Goal: Task Accomplishment & Management: Use online tool/utility

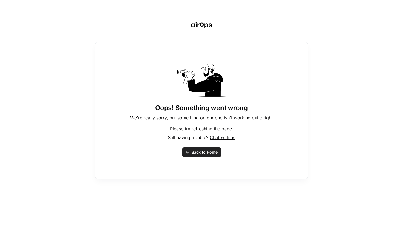
click at [195, 152] on span "Back to Home" at bounding box center [204, 152] width 26 height 5
click at [202, 154] on span "Back to Home" at bounding box center [204, 152] width 26 height 5
click at [203, 149] on button "Back to Home" at bounding box center [201, 152] width 39 height 10
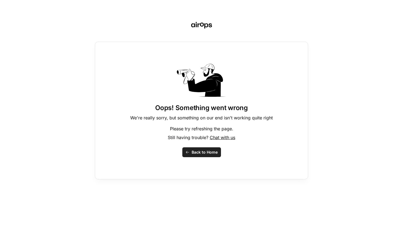
click at [203, 149] on button "Back to Home" at bounding box center [201, 152] width 39 height 10
click at [199, 146] on div "Oops! Something went wrong We're really sorry, but something on our end isn't w…" at bounding box center [201, 111] width 213 height 138
drag, startPoint x: 197, startPoint y: 160, endPoint x: 197, endPoint y: 156, distance: 3.9
click at [197, 160] on div "Oops! Something went wrong We're really sorry, but something on our end isn't w…" at bounding box center [201, 111] width 213 height 138
click at [197, 150] on span "Back to Home" at bounding box center [204, 152] width 26 height 5
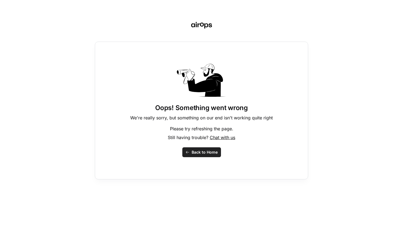
click at [197, 150] on span "Back to Home" at bounding box center [204, 152] width 26 height 5
click at [231, 135] on span "Chat with us" at bounding box center [222, 137] width 25 height 5
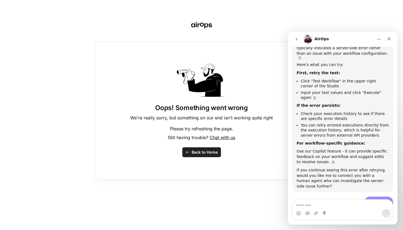
scroll to position [237, 0]
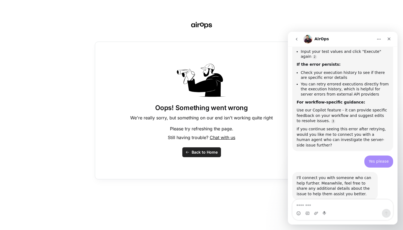
click at [343, 211] on div "Waiting for a teammate" at bounding box center [343, 218] width 110 height 15
drag, startPoint x: 383, startPoint y: 43, endPoint x: 392, endPoint y: 39, distance: 10.4
click at [395, 40] on nav "AirOps" at bounding box center [343, 39] width 110 height 15
click at [390, 39] on div "Close" at bounding box center [389, 39] width 10 height 10
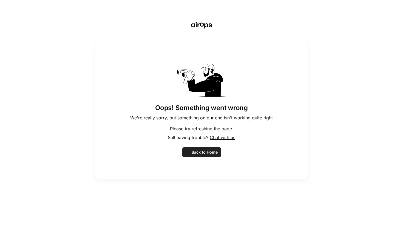
click at [207, 152] on span "Back to Home" at bounding box center [204, 152] width 26 height 5
click at [206, 153] on span "Back to Home" at bounding box center [204, 152] width 26 height 5
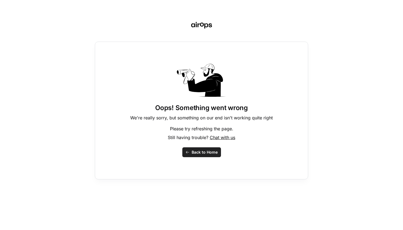
click at [206, 153] on span "Back to Home" at bounding box center [204, 152] width 26 height 5
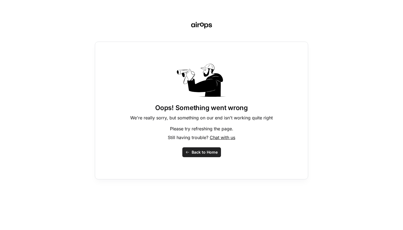
click at [205, 150] on span "Back to Home" at bounding box center [204, 152] width 26 height 5
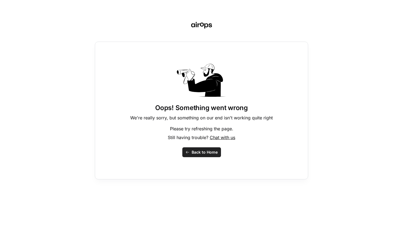
click at [205, 150] on span "Back to Home" at bounding box center [204, 152] width 26 height 5
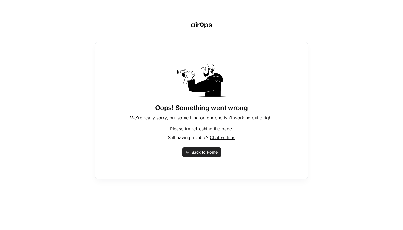
click at [205, 150] on span "Back to Home" at bounding box center [204, 152] width 26 height 5
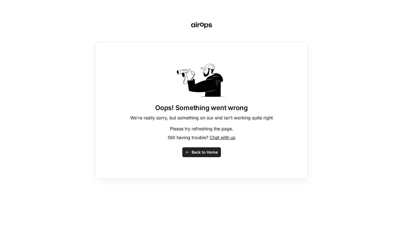
click at [205, 150] on span "Back to Home" at bounding box center [204, 152] width 26 height 5
click at [198, 149] on button "Back to Home" at bounding box center [201, 152] width 39 height 10
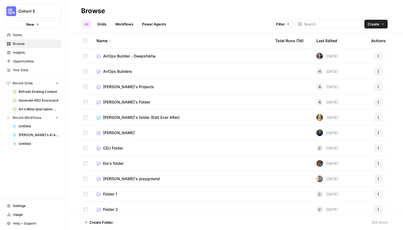
click at [122, 83] on td "[PERSON_NAME]'s Projects" at bounding box center [181, 86] width 179 height 15
click at [121, 86] on span "[PERSON_NAME]'s Projects" at bounding box center [128, 86] width 51 height 5
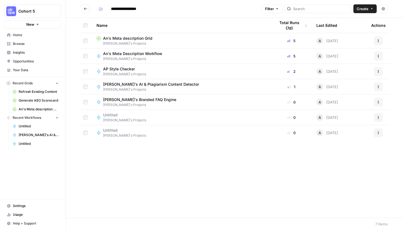
click at [131, 68] on span "AP Style Checker" at bounding box center [122, 68] width 39 height 5
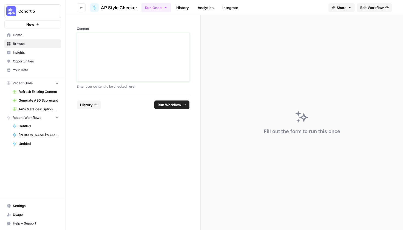
click at [131, 68] on div at bounding box center [132, 57] width 105 height 44
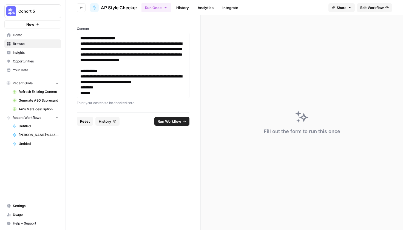
click at [370, 7] on span "Edit Workflow" at bounding box center [372, 7] width 24 height 5
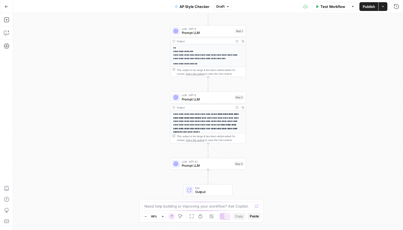
scroll to position [71, 0]
click at [198, 169] on div "LLM · GPT-4.1 Prompt LLM Step 4 Copy step Delete step Add Note Test" at bounding box center [208, 164] width 76 height 12
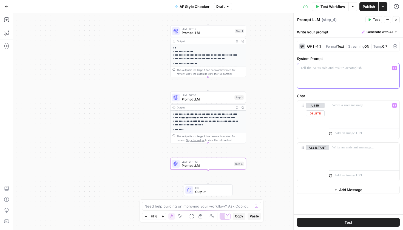
click at [330, 75] on div at bounding box center [348, 75] width 102 height 25
click at [208, 124] on p "**********" at bounding box center [206, 117] width 66 height 17
click at [214, 97] on span "Prompt LLM" at bounding box center [207, 99] width 51 height 5
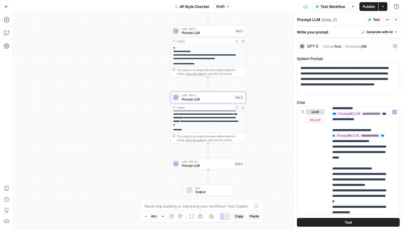
scroll to position [145, 0]
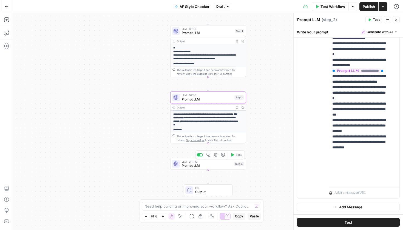
click at [205, 167] on span "Prompt LLM" at bounding box center [207, 165] width 50 height 5
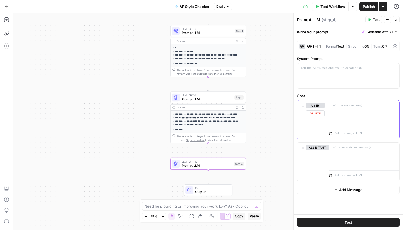
click at [334, 123] on div at bounding box center [364, 113] width 70 height 25
drag, startPoint x: 358, startPoint y: 107, endPoint x: 325, endPoint y: 105, distance: 33.7
click at [325, 105] on div "**********" at bounding box center [348, 120] width 102 height 38
click at [192, 121] on strong "*******" at bounding box center [196, 121] width 8 height 2
click at [204, 96] on span "LLM · GPT-5" at bounding box center [207, 95] width 51 height 4
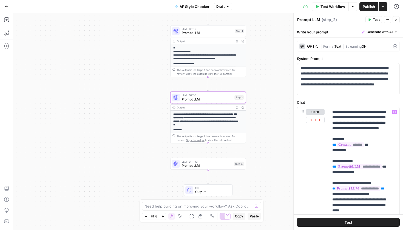
scroll to position [7, 0]
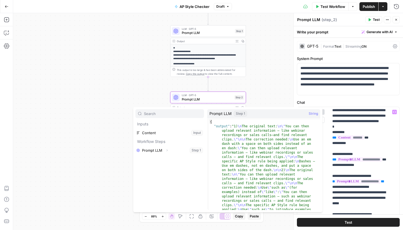
click at [166, 151] on icon "button" at bounding box center [166, 150] width 3 height 3
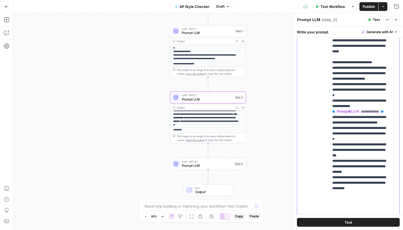
scroll to position [145, 0]
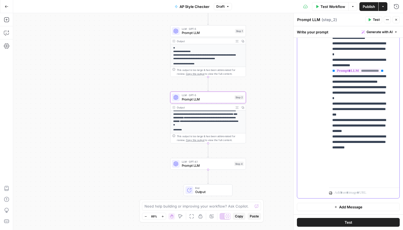
click at [364, 183] on p "**********" at bounding box center [360, 46] width 56 height 274
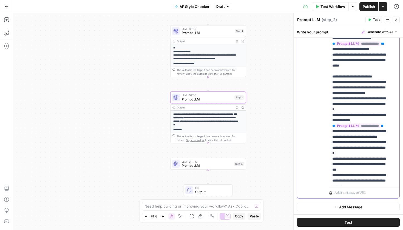
scroll to position [55, 0]
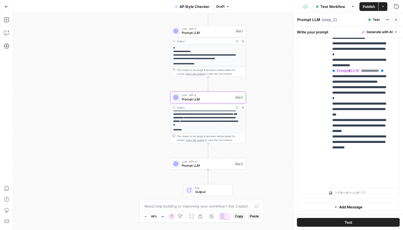
click at [207, 165] on span "Prompt LLM" at bounding box center [207, 165] width 50 height 5
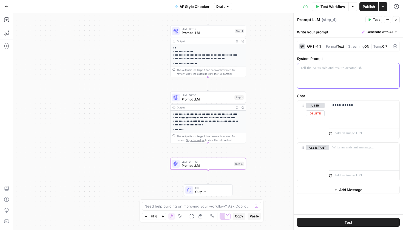
click at [338, 82] on div at bounding box center [348, 75] width 102 height 25
drag, startPoint x: 343, startPoint y: 77, endPoint x: 294, endPoint y: 71, distance: 49.1
click at [294, 71] on div "**********" at bounding box center [348, 121] width 110 height 217
drag, startPoint x: 337, startPoint y: 71, endPoint x: 293, endPoint y: 68, distance: 43.9
click at [293, 68] on div "**********" at bounding box center [348, 121] width 110 height 217
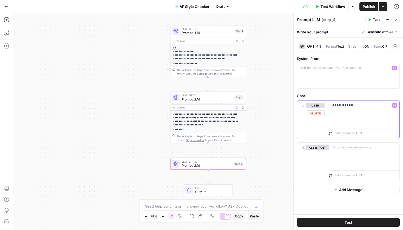
click at [336, 112] on div "**********" at bounding box center [364, 113] width 70 height 25
drag, startPoint x: 369, startPoint y: 103, endPoint x: 328, endPoint y: 105, distance: 41.1
click at [328, 105] on div "**********" at bounding box center [348, 120] width 102 height 38
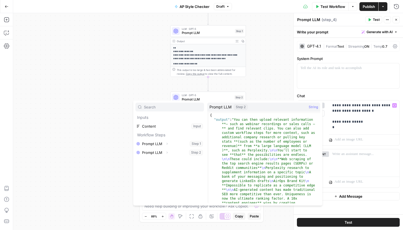
click at [166, 152] on button "Expand" at bounding box center [166, 152] width 7 height 7
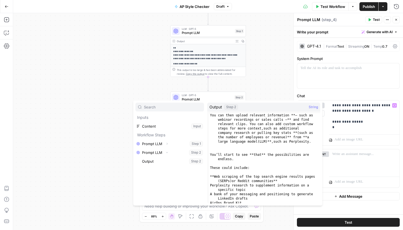
click at [166, 161] on button "Select variable Output" at bounding box center [172, 161] width 63 height 9
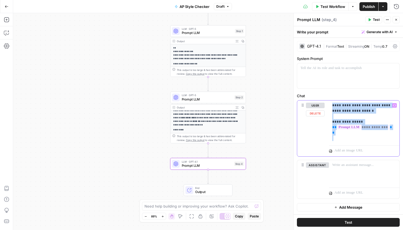
drag, startPoint x: 347, startPoint y: 136, endPoint x: 331, endPoint y: 107, distance: 32.8
click at [331, 107] on div "**********" at bounding box center [364, 122] width 70 height 43
click at [337, 143] on div "**********" at bounding box center [364, 122] width 70 height 43
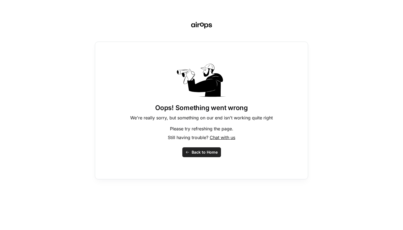
click at [203, 161] on div "Oops! Something went wrong We're really sorry, but something on our end isn't w…" at bounding box center [201, 111] width 213 height 138
click at [202, 155] on button "Back to Home" at bounding box center [201, 152] width 39 height 10
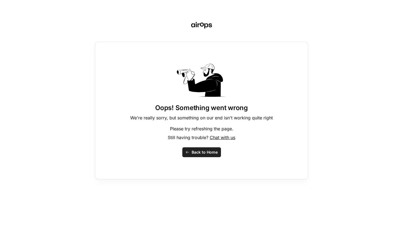
click at [202, 155] on button "Back to Home" at bounding box center [201, 152] width 39 height 10
click at [211, 154] on span "Back to Home" at bounding box center [204, 152] width 26 height 5
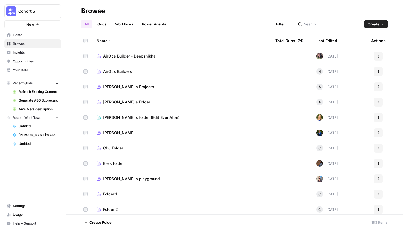
click at [128, 87] on span "[PERSON_NAME]'s Projects" at bounding box center [128, 86] width 51 height 5
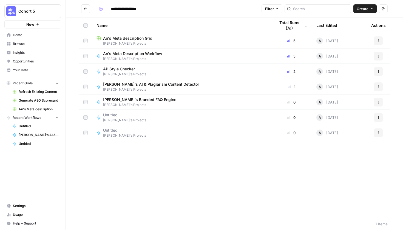
click at [127, 68] on span "AP Style Checker" at bounding box center [122, 68] width 39 height 5
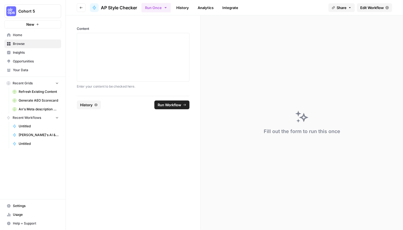
click at [377, 10] on span "Edit Workflow" at bounding box center [372, 7] width 24 height 5
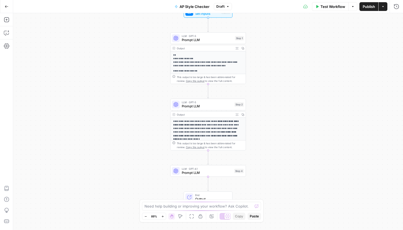
click at [205, 170] on span "LLM · GPT-4.1" at bounding box center [207, 169] width 50 height 4
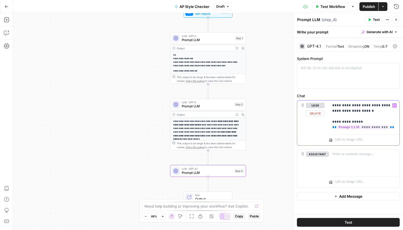
click at [391, 128] on p "**********" at bounding box center [364, 116] width 64 height 27
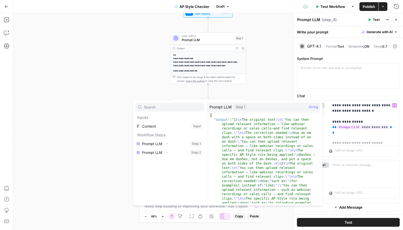
click at [166, 146] on button "Expand" at bounding box center [166, 143] width 7 height 7
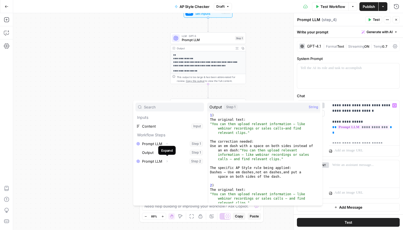
click at [170, 151] on div "Expand" at bounding box center [167, 150] width 12 height 5
click at [143, 153] on button "Select variable Output" at bounding box center [172, 152] width 63 height 9
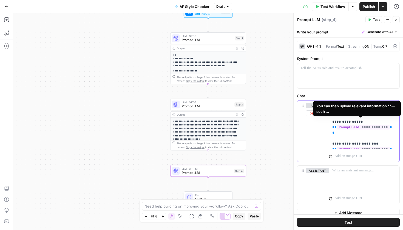
scroll to position [6, 0]
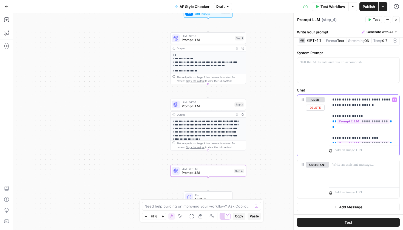
click at [331, 115] on div "**********" at bounding box center [364, 119] width 70 height 48
drag, startPoint x: 343, startPoint y: 116, endPoint x: 329, endPoint y: 116, distance: 14.0
click at [329, 116] on div "**********" at bounding box center [364, 119] width 70 height 48
click at [360, 117] on p "**********" at bounding box center [362, 119] width 60 height 44
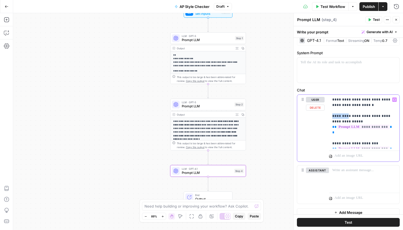
drag, startPoint x: 346, startPoint y: 118, endPoint x: 330, endPoint y: 117, distance: 16.2
click at [330, 117] on div "**********" at bounding box center [364, 122] width 70 height 54
drag, startPoint x: 375, startPoint y: 116, endPoint x: 368, endPoint y: 117, distance: 6.9
click at [368, 117] on p "**********" at bounding box center [362, 121] width 60 height 49
click at [220, 8] on span "Draft" at bounding box center [220, 6] width 8 height 5
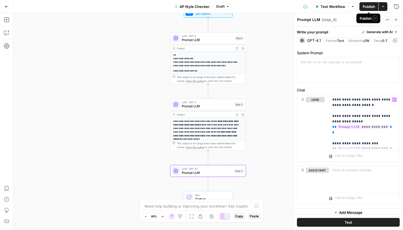
click at [371, 6] on span "Publish" at bounding box center [368, 6] width 12 height 5
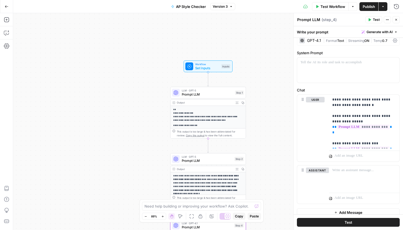
click at [332, 6] on span "Test Workflow" at bounding box center [332, 6] width 25 height 5
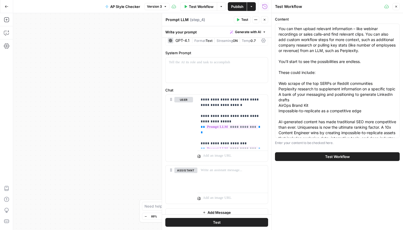
click at [352, 158] on button "Test Workflow" at bounding box center [337, 156] width 125 height 9
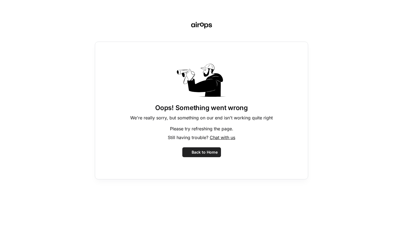
click at [262, 23] on div "Oops! Something went wrong We're really sorry, but something on our end isn't w…" at bounding box center [201, 115] width 403 height 230
click at [217, 153] on span "Back to Home" at bounding box center [204, 152] width 26 height 5
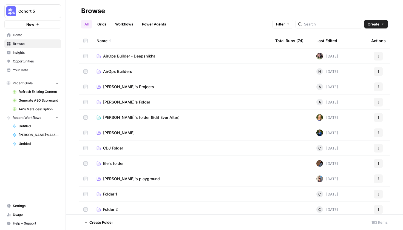
click at [124, 90] on td "[PERSON_NAME]'s Projects" at bounding box center [181, 86] width 179 height 15
click at [124, 87] on span "[PERSON_NAME]'s Projects" at bounding box center [128, 86] width 51 height 5
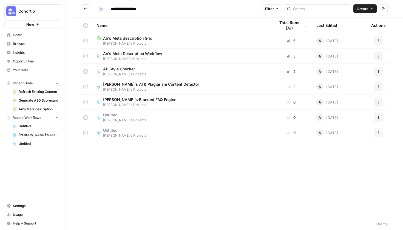
click at [140, 65] on td "AP Style Checker [PERSON_NAME]'s Projects" at bounding box center [181, 71] width 179 height 15
click at [128, 73] on span "[PERSON_NAME]'s Projects" at bounding box center [124, 74] width 43 height 5
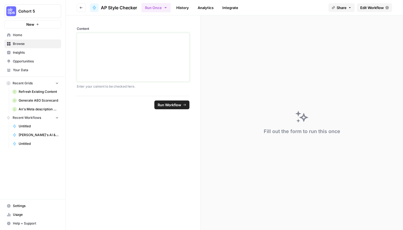
click at [127, 59] on div at bounding box center [132, 57] width 105 height 44
drag, startPoint x: 127, startPoint y: 59, endPoint x: 60, endPoint y: 36, distance: 70.9
click at [60, 36] on div "**********" at bounding box center [201, 115] width 403 height 230
click at [141, 49] on div at bounding box center [132, 57] width 105 height 44
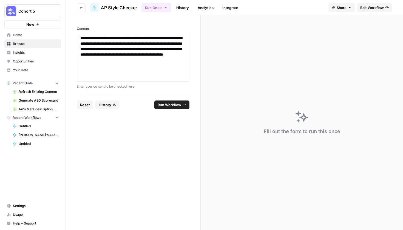
click at [163, 108] on button "Run Workflow" at bounding box center [171, 105] width 35 height 9
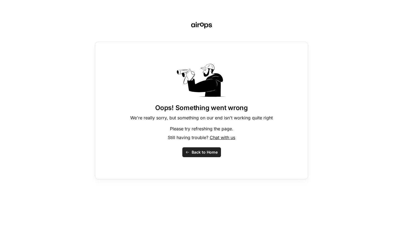
click at [195, 156] on button "Back to Home" at bounding box center [201, 152] width 39 height 10
click at [208, 159] on div "Oops! Something went wrong We're really sorry, but something on our end isn't w…" at bounding box center [201, 111] width 213 height 138
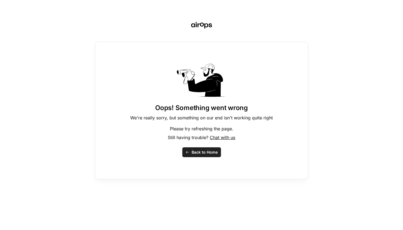
click at [208, 152] on span "Back to Home" at bounding box center [204, 152] width 26 height 5
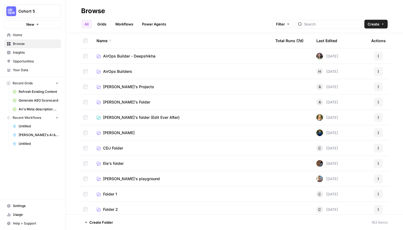
click at [124, 87] on span "[PERSON_NAME]'s Projects" at bounding box center [128, 86] width 51 height 5
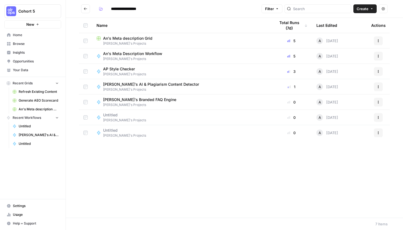
click at [148, 76] on div "AP Style Checker [PERSON_NAME]'s Projects" at bounding box center [181, 71] width 170 height 10
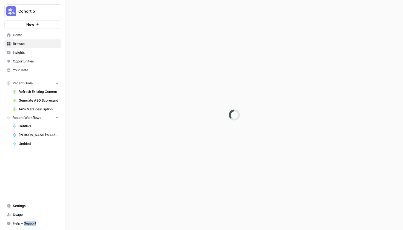
click at [148, 76] on div at bounding box center [234, 115] width 337 height 230
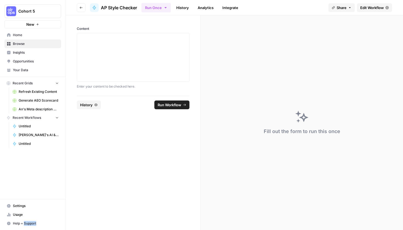
click at [362, 10] on span "Edit Workflow" at bounding box center [372, 7] width 24 height 5
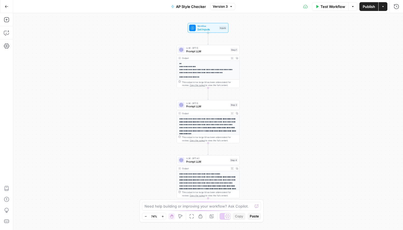
click at [319, 10] on button "Test Workflow" at bounding box center [330, 6] width 37 height 9
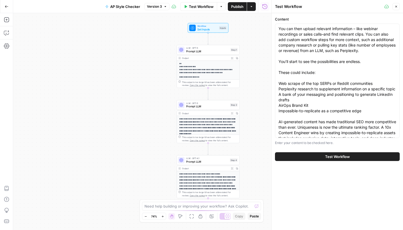
click at [321, 156] on button "Test Workflow" at bounding box center [337, 156] width 125 height 9
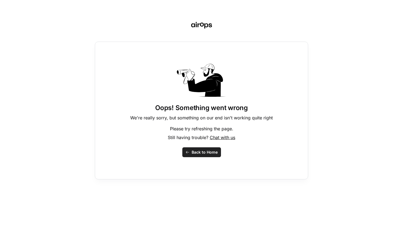
click at [199, 158] on div "Oops! Something went wrong We're really sorry, but something on our end isn't w…" at bounding box center [201, 111] width 213 height 138
click at [199, 155] on span "Back to Home" at bounding box center [204, 152] width 26 height 5
click at [211, 150] on span "Back to Home" at bounding box center [204, 152] width 26 height 5
click at [208, 154] on span "Back to Home" at bounding box center [204, 152] width 26 height 5
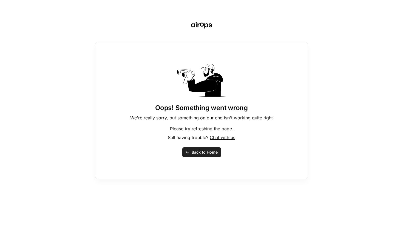
click at [208, 154] on span "Back to Home" at bounding box center [204, 152] width 26 height 5
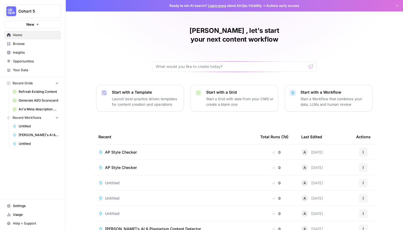
click at [46, 43] on span "Browse" at bounding box center [36, 43] width 46 height 5
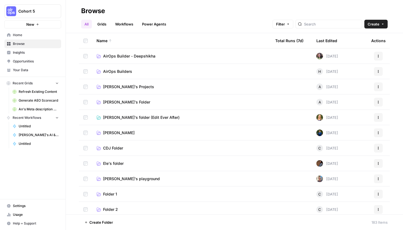
click at [119, 88] on span "[PERSON_NAME]'s Projects" at bounding box center [128, 86] width 51 height 5
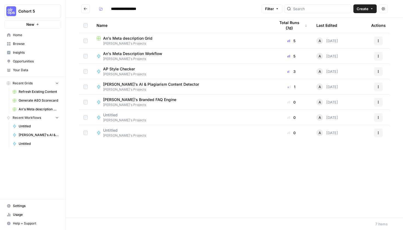
click at [156, 72] on div "AP Style Checker [PERSON_NAME]'s Projects" at bounding box center [181, 71] width 170 height 10
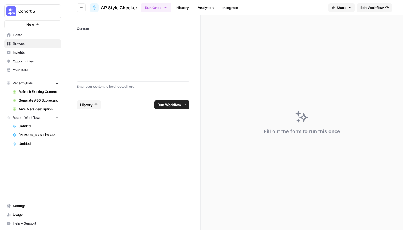
click at [370, 4] on link "Edit Workflow" at bounding box center [374, 7] width 35 height 9
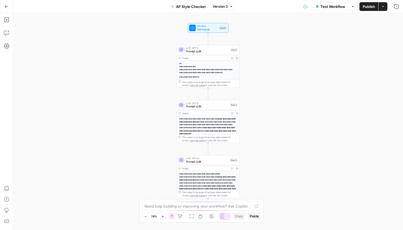
click at [327, 12] on div "Test Workflow Options Publish Actions Run History" at bounding box center [319, 6] width 168 height 13
click at [327, 8] on span "Test Workflow" at bounding box center [332, 6] width 25 height 5
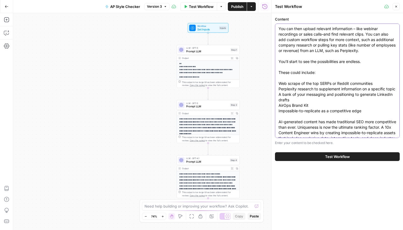
click at [330, 113] on textarea "You can then upload relevant information – like webinar recordings or sales cal…" at bounding box center [337, 94] width 118 height 137
click at [332, 155] on span "Test Workflow" at bounding box center [337, 156] width 25 height 5
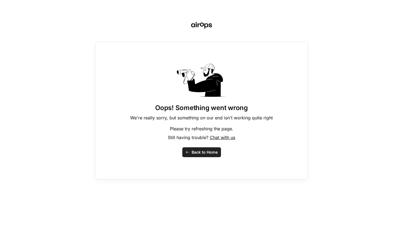
click at [207, 154] on span "Back to Home" at bounding box center [204, 152] width 26 height 5
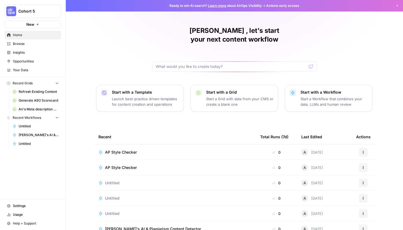
click at [128, 146] on td "AP Style Checker" at bounding box center [175, 152] width 162 height 15
click at [127, 150] on span "AP Style Checker" at bounding box center [121, 152] width 32 height 5
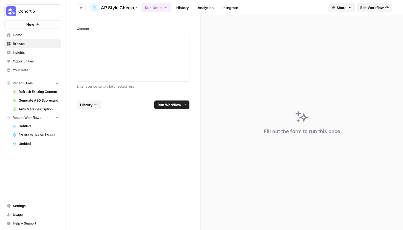
click at [379, 5] on span "Edit Workflow" at bounding box center [372, 7] width 24 height 5
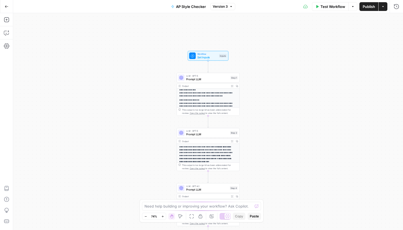
scroll to position [25, 0]
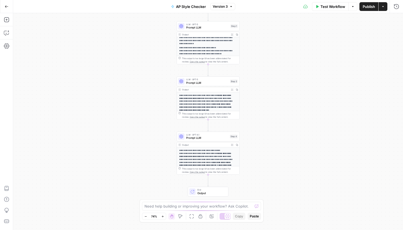
click at [210, 100] on p "**********" at bounding box center [206, 102] width 55 height 17
click at [211, 83] on span "Prompt LLM" at bounding box center [207, 83] width 42 height 4
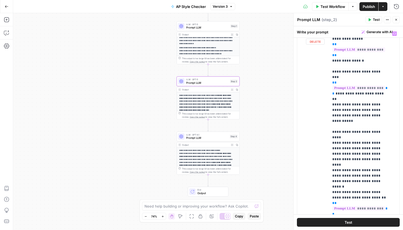
scroll to position [145, 0]
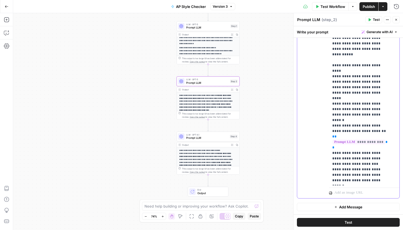
click at [358, 183] on p "**********" at bounding box center [360, 43] width 56 height 279
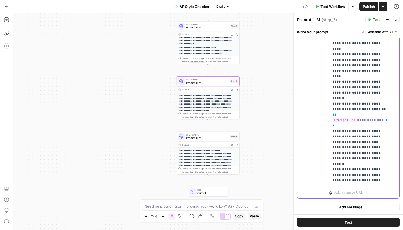
scroll to position [87, 0]
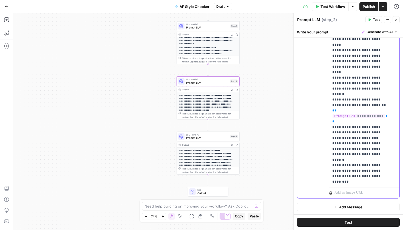
click at [346, 182] on p "**********" at bounding box center [360, 31] width 56 height 307
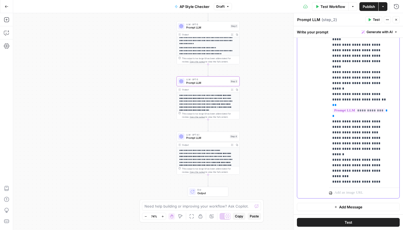
drag, startPoint x: 353, startPoint y: 182, endPoint x: 327, endPoint y: 165, distance: 30.9
click at [327, 165] on div "**********" at bounding box center [348, 80] width 102 height 236
click at [359, 165] on p "**********" at bounding box center [360, 28] width 56 height 312
click at [366, 164] on p "**********" at bounding box center [360, 28] width 56 height 312
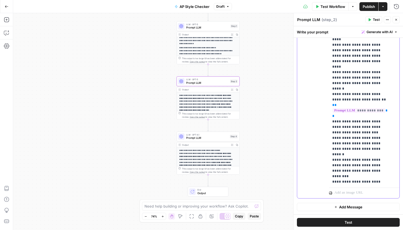
drag, startPoint x: 333, startPoint y: 165, endPoint x: 363, endPoint y: 166, distance: 29.6
click at [363, 166] on p "**********" at bounding box center [360, 28] width 56 height 312
click at [359, 166] on p "**********" at bounding box center [360, 28] width 56 height 312
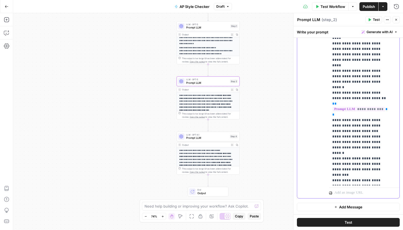
click at [354, 178] on p "**********" at bounding box center [360, 27] width 56 height 312
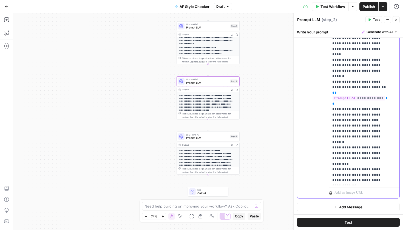
click at [359, 141] on p "**********" at bounding box center [360, 21] width 56 height 323
click at [383, 148] on p "**********" at bounding box center [360, 21] width 56 height 323
click at [371, 7] on span "Publish" at bounding box center [368, 6] width 12 height 5
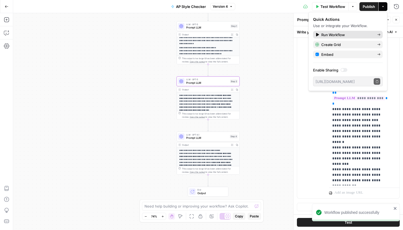
click at [380, 35] on icon at bounding box center [378, 34] width 3 height 3
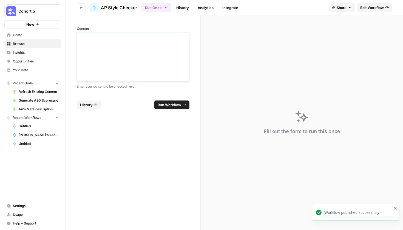
click at [157, 49] on div at bounding box center [132, 57] width 105 height 44
click at [127, 70] on div at bounding box center [132, 57] width 105 height 44
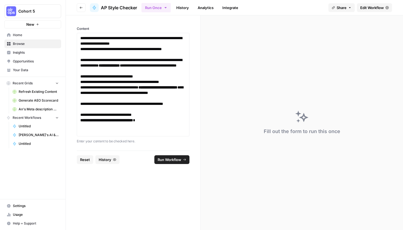
click at [181, 156] on button "Run Workflow" at bounding box center [171, 159] width 35 height 9
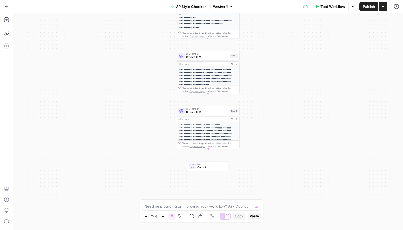
click at [326, 10] on button "Test Workflow" at bounding box center [330, 6] width 37 height 9
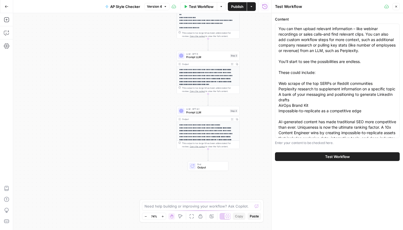
click at [320, 153] on button "Test Workflow" at bounding box center [337, 156] width 125 height 9
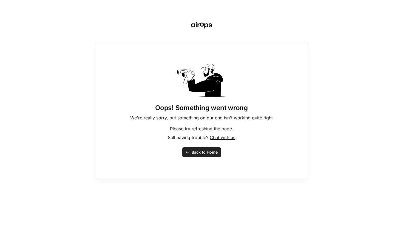
click at [208, 157] on div "Oops! Something went wrong We're really sorry, but something on our end isn't w…" at bounding box center [201, 111] width 213 height 138
click at [207, 155] on button "Back to Home" at bounding box center [201, 152] width 39 height 10
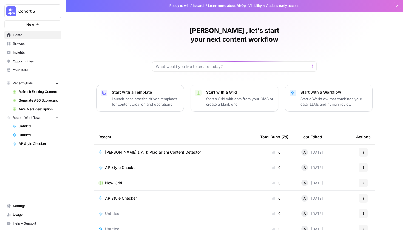
scroll to position [22, 0]
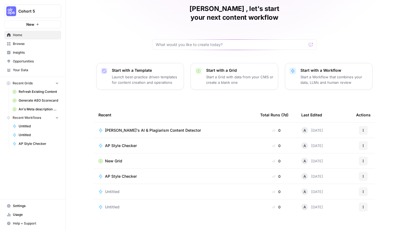
click at [42, 42] on span "Browse" at bounding box center [36, 43] width 46 height 5
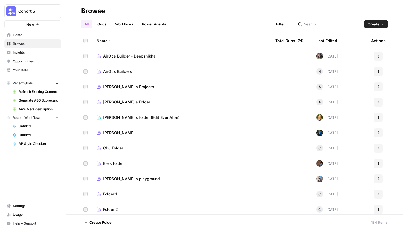
click at [130, 24] on link "Workflows" at bounding box center [124, 24] width 25 height 9
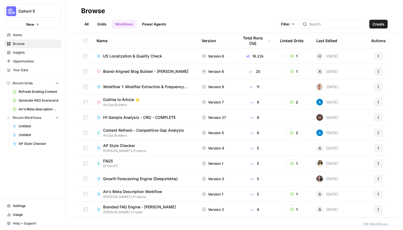
click at [109, 22] on link "Grids" at bounding box center [102, 24] width 16 height 9
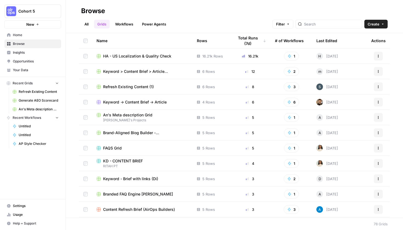
click at [86, 24] on link "All" at bounding box center [86, 24] width 11 height 9
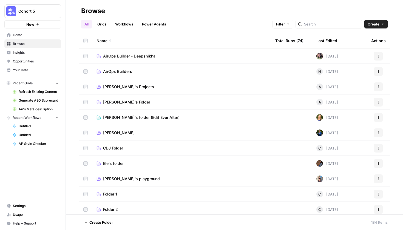
click at [120, 70] on span "AirOps Builders" at bounding box center [117, 71] width 29 height 5
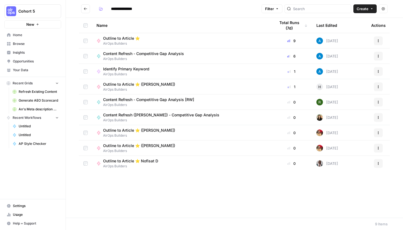
click at [87, 10] on icon "Go back" at bounding box center [86, 9] width 4 height 4
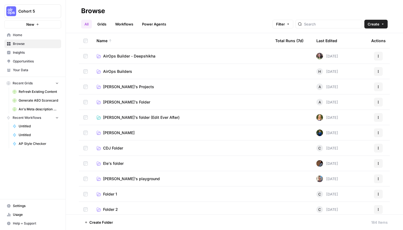
click at [126, 72] on span "AirOps Builders" at bounding box center [117, 71] width 29 height 5
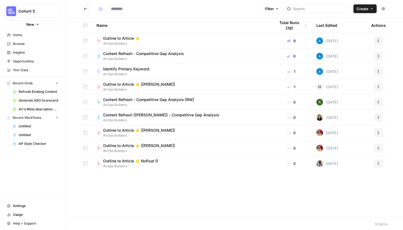
type input "**********"
click at [85, 13] on button "Go back" at bounding box center [85, 8] width 9 height 9
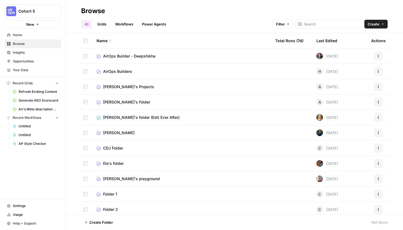
click at [133, 88] on span "Annalie's Projects" at bounding box center [128, 86] width 51 height 5
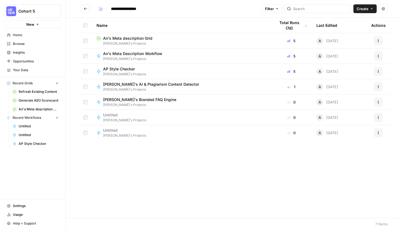
click at [136, 72] on span "Annalie's Projects" at bounding box center [124, 74] width 43 height 5
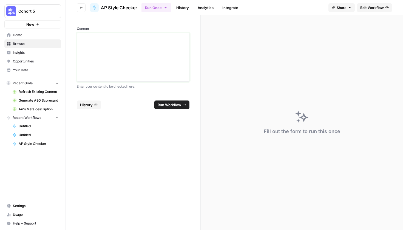
click at [134, 66] on div at bounding box center [132, 57] width 105 height 44
click at [382, 8] on span "Edit Workflow" at bounding box center [372, 7] width 24 height 5
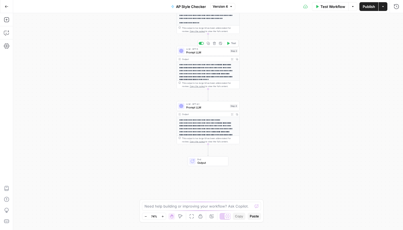
click at [213, 53] on span "Prompt LLM" at bounding box center [207, 52] width 42 height 4
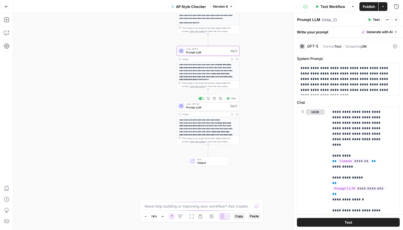
click at [213, 109] on span "Prompt LLM" at bounding box center [207, 107] width 42 height 4
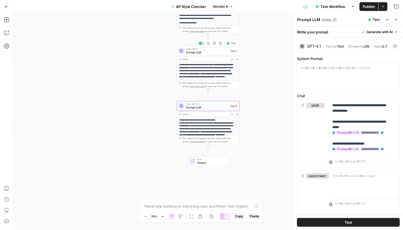
click at [197, 53] on span "Prompt LLM" at bounding box center [207, 52] width 42 height 4
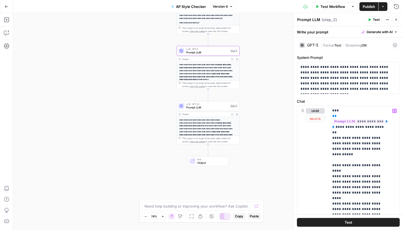
scroll to position [47, 0]
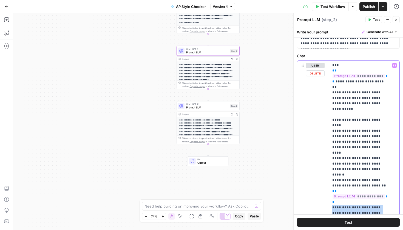
drag, startPoint x: 359, startPoint y: 159, endPoint x: 328, endPoint y: 148, distance: 33.3
click at [328, 148] on div "**********" at bounding box center [348, 179] width 102 height 236
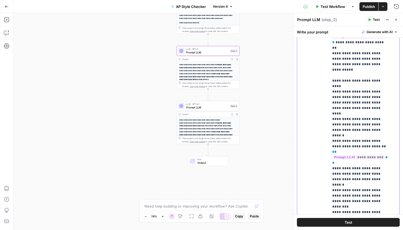
scroll to position [145, 0]
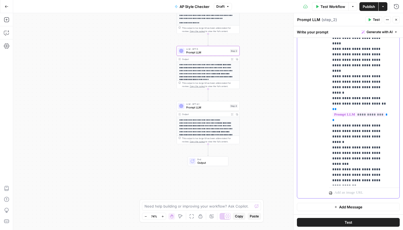
drag, startPoint x: 358, startPoint y: 159, endPoint x: 328, endPoint y: 154, distance: 30.2
click at [328, 154] on div "**********" at bounding box center [348, 80] width 102 height 236
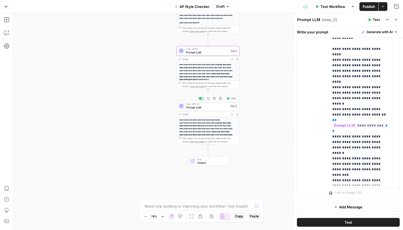
click at [208, 108] on span "Prompt LLM" at bounding box center [207, 107] width 42 height 4
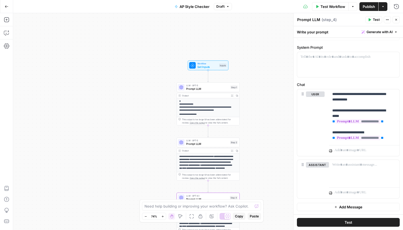
scroll to position [0, 0]
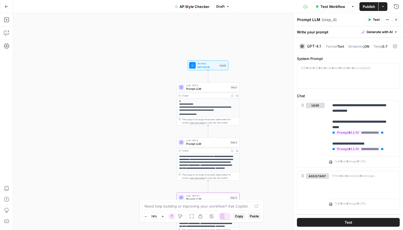
click at [374, 7] on span "Publish" at bounding box center [368, 6] width 12 height 5
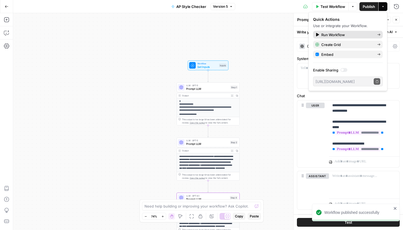
click at [336, 36] on span "Run Workflow" at bounding box center [346, 34] width 51 height 5
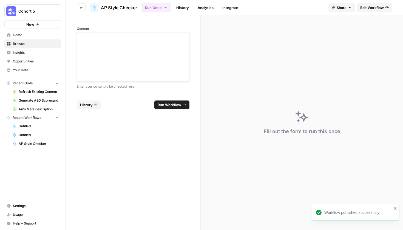
click at [156, 48] on div at bounding box center [132, 57] width 105 height 44
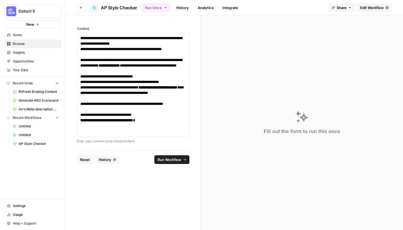
click at [167, 157] on span "Run Workflow" at bounding box center [169, 159] width 24 height 5
click at [158, 111] on p "**********" at bounding box center [132, 106] width 105 height 11
click at [166, 162] on span "Run Workflow" at bounding box center [169, 159] width 24 height 5
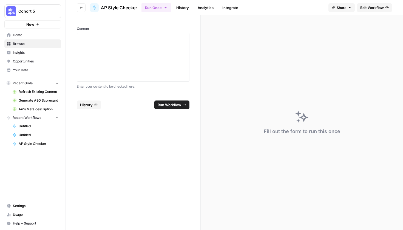
click at [368, 10] on span "Edit Workflow" at bounding box center [372, 7] width 24 height 5
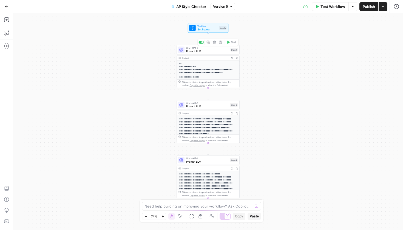
click at [207, 52] on span "Prompt LLM" at bounding box center [207, 51] width 43 height 4
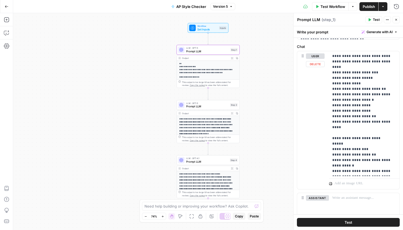
scroll to position [84, 0]
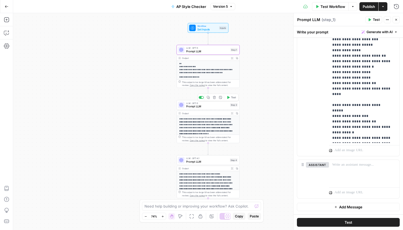
click at [216, 108] on span "Prompt LLM" at bounding box center [207, 106] width 42 height 4
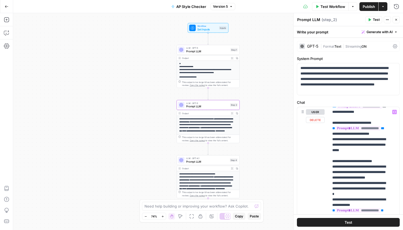
scroll to position [71, 0]
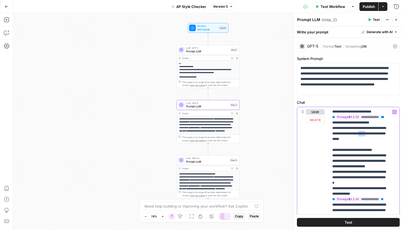
drag, startPoint x: 385, startPoint y: 150, endPoint x: 375, endPoint y: 151, distance: 9.3
click at [375, 151] on p "**********" at bounding box center [360, 183] width 56 height 290
drag, startPoint x: 374, startPoint y: 156, endPoint x: 355, endPoint y: 151, distance: 20.2
click at [355, 151] on p "**********" at bounding box center [360, 183] width 56 height 290
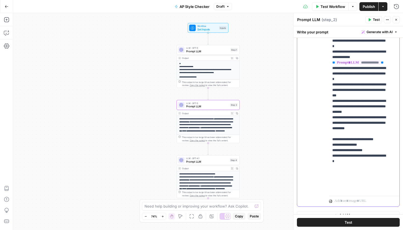
scroll to position [145, 0]
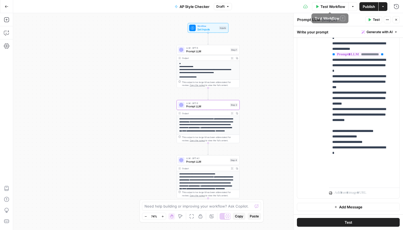
click at [369, 8] on span "Publish" at bounding box center [368, 6] width 12 height 5
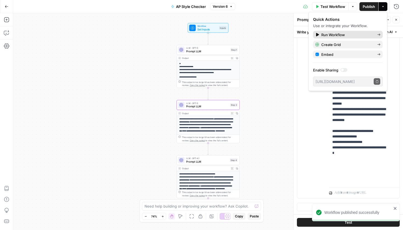
click at [345, 34] on span "Run Workflow" at bounding box center [346, 34] width 51 height 5
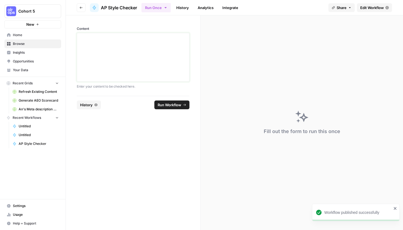
click at [151, 42] on div at bounding box center [132, 57] width 105 height 44
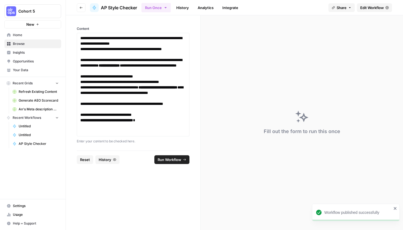
click at [178, 163] on button "Run Workflow" at bounding box center [171, 159] width 35 height 9
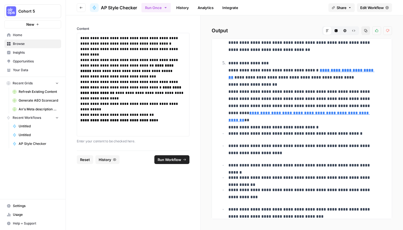
scroll to position [955, 0]
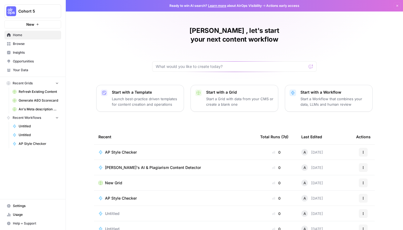
click at [124, 151] on td "AP Style Checker" at bounding box center [175, 152] width 162 height 15
click at [122, 150] on span "AP Style Checker" at bounding box center [121, 152] width 32 height 5
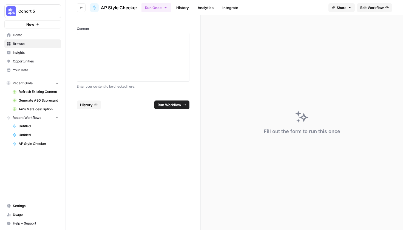
click at [377, 4] on link "Edit Workflow" at bounding box center [374, 7] width 35 height 9
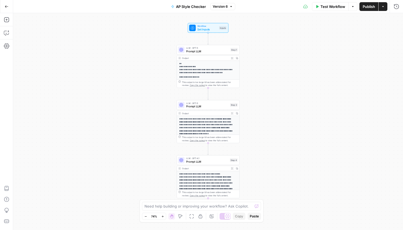
click at [338, 8] on span "Test Workflow" at bounding box center [332, 6] width 25 height 5
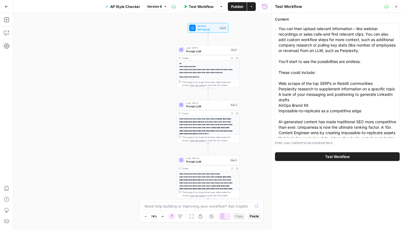
scroll to position [49, 0]
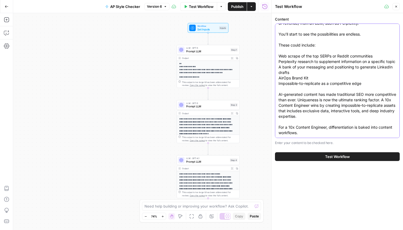
drag, startPoint x: 331, startPoint y: 130, endPoint x: 277, endPoint y: 84, distance: 70.9
click at [277, 84] on div "You can then upload relevant information – like webinar recordings or sales cal…" at bounding box center [337, 81] width 125 height 114
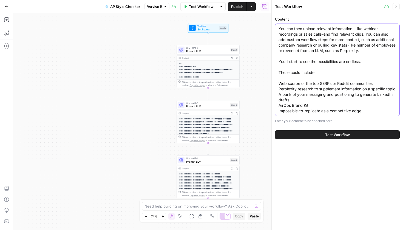
scroll to position [0, 0]
type textarea "You can then upload relevant information – like webinar recordings or sales cal…"
click at [306, 139] on button "Test Workflow" at bounding box center [337, 134] width 125 height 9
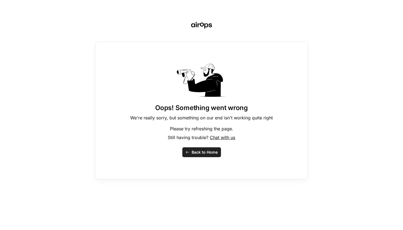
click at [188, 155] on button "Back to Home" at bounding box center [201, 152] width 39 height 10
click at [188, 154] on button "Back to Home" at bounding box center [201, 152] width 39 height 10
click at [190, 151] on button "Back to Home" at bounding box center [201, 152] width 39 height 10
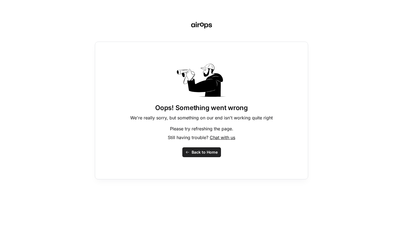
click at [190, 151] on button "Back to Home" at bounding box center [201, 152] width 39 height 10
click at [191, 151] on button "Back to Home" at bounding box center [201, 152] width 39 height 10
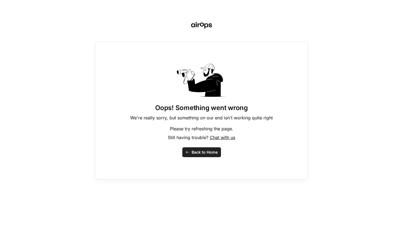
click at [191, 151] on button "Back to Home" at bounding box center [201, 152] width 39 height 10
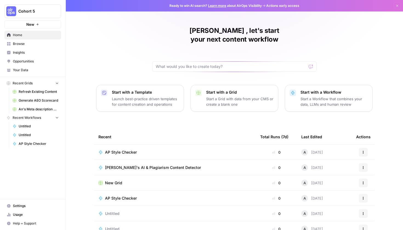
click at [173, 165] on span "[PERSON_NAME]'s AI & Plagiarism Content Detector" at bounding box center [153, 167] width 96 height 5
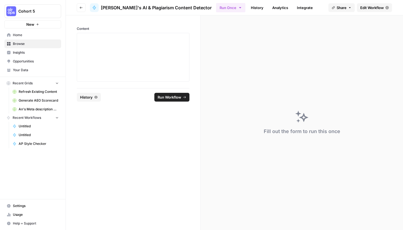
click at [388, 4] on link "Edit Workflow" at bounding box center [374, 7] width 35 height 9
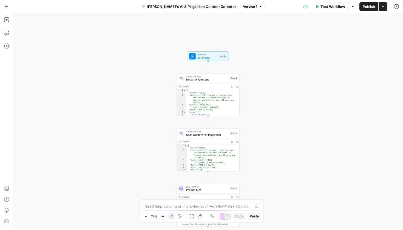
click at [322, 108] on div "Workflow Set Inputs Inputs Content Quality Detect AI Content Step 4 Output Expa…" at bounding box center [208, 121] width 390 height 217
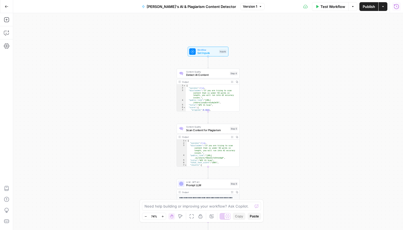
click at [397, 7] on icon "button" at bounding box center [395, 6] width 5 height 5
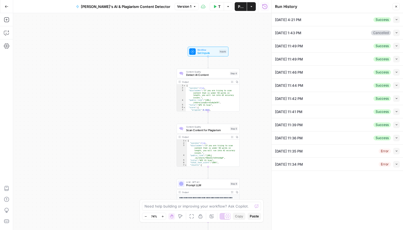
click at [251, 25] on div "Workflow Set Inputs Inputs Content Quality Detect AI Content Step 4 Output Expa…" at bounding box center [142, 121] width 258 height 217
click at [400, 6] on header "Run History Close" at bounding box center [336, 6] width 131 height 13
click at [398, 6] on button "Close" at bounding box center [395, 6] width 7 height 7
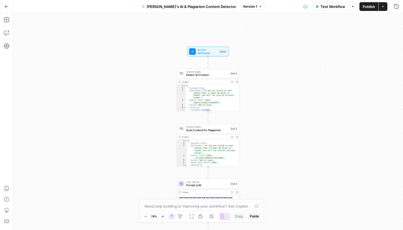
click at [384, 8] on button "Actions" at bounding box center [382, 6] width 9 height 9
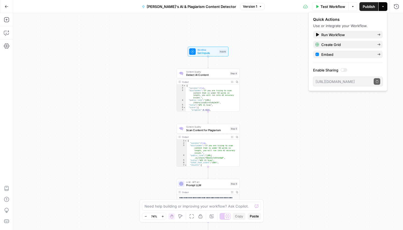
click at [337, 7] on span "Test Workflow" at bounding box center [332, 6] width 25 height 5
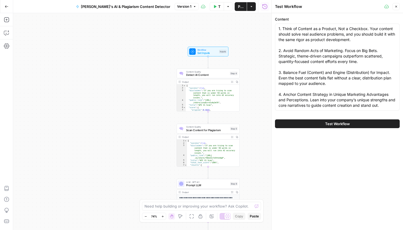
click at [339, 125] on span "Test Workflow" at bounding box center [337, 123] width 25 height 5
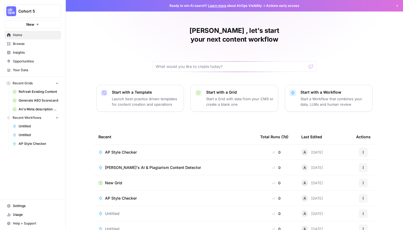
click at [125, 150] on span "AP Style Checker" at bounding box center [121, 152] width 32 height 5
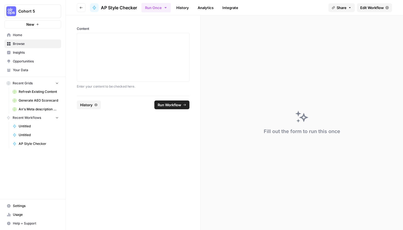
click at [104, 8] on span "AP Style Checker" at bounding box center [119, 7] width 36 height 7
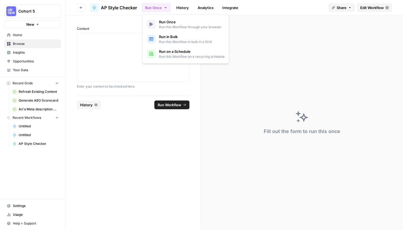
click at [156, 7] on button "Run Once" at bounding box center [155, 7] width 29 height 9
click at [181, 39] on span "Run in Bulk" at bounding box center [185, 36] width 53 height 5
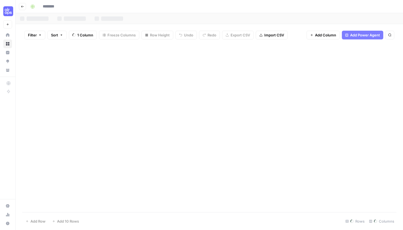
type input "**********"
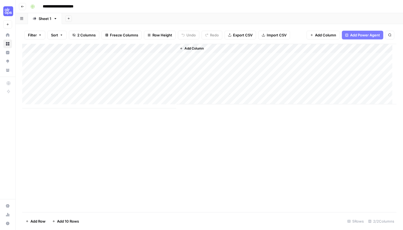
click at [165, 46] on div "Add Column" at bounding box center [209, 76] width 374 height 65
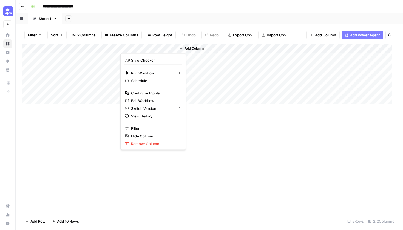
click at [233, 135] on div "Add Column" at bounding box center [209, 128] width 374 height 168
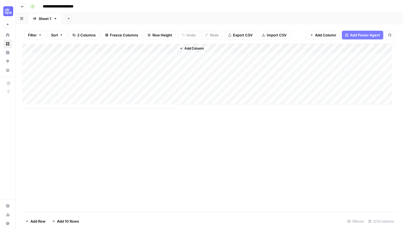
click at [104, 55] on div "Add Column" at bounding box center [209, 76] width 374 height 65
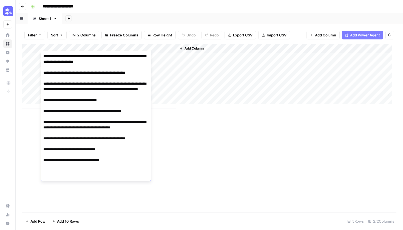
type textarea "**********"
click at [217, 155] on div "Add Column" at bounding box center [209, 128] width 374 height 168
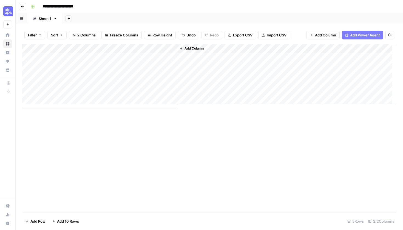
click at [125, 57] on div "Add Column" at bounding box center [209, 76] width 374 height 65
click at [196, 48] on span "Add Column" at bounding box center [193, 48] width 19 height 5
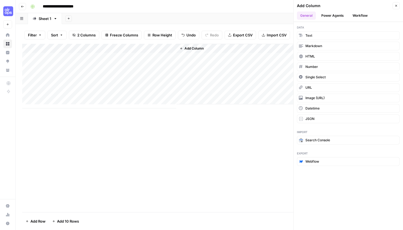
click at [360, 16] on button "Workflow" at bounding box center [360, 16] width 22 height 8
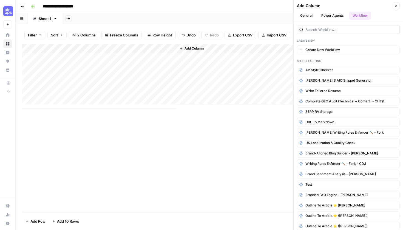
click at [198, 54] on div "Add Column" at bounding box center [286, 74] width 220 height 61
click at [398, 7] on button "Close" at bounding box center [395, 5] width 7 height 7
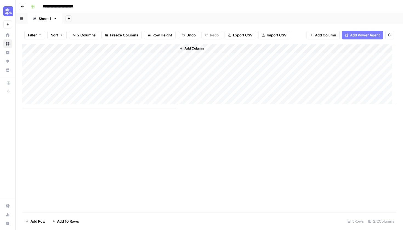
click at [197, 48] on span "Add Column" at bounding box center [193, 48] width 19 height 5
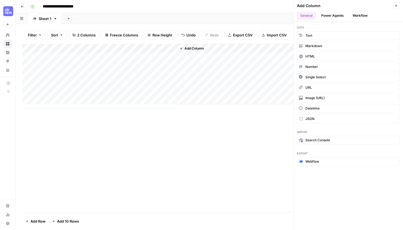
click at [186, 46] on span "Add Column" at bounding box center [193, 48] width 19 height 5
click at [357, 12] on button "Workflow" at bounding box center [360, 16] width 22 height 8
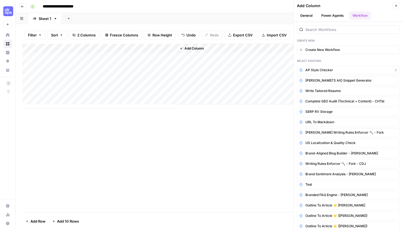
click at [393, 69] on button "AP Style Checker" at bounding box center [348, 70] width 103 height 9
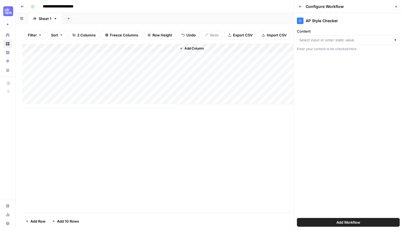
type input "Content"
click at [351, 42] on input "Content" at bounding box center [344, 39] width 90 height 5
type input "Content"
click at [349, 88] on div "AP Style Checker Content Content Clear Enter your content to be checked here. A…" at bounding box center [347, 121] width 109 height 217
click at [210, 55] on div "Add Column" at bounding box center [209, 76] width 374 height 65
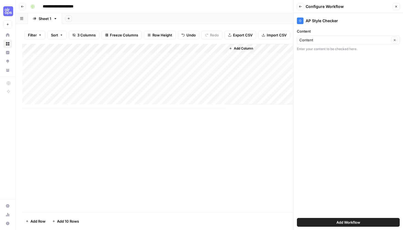
click at [220, 47] on div "Add Column" at bounding box center [209, 76] width 374 height 65
type input "Output"
click at [257, 59] on div "Add Column" at bounding box center [311, 74] width 170 height 61
click at [223, 55] on div "Add Column" at bounding box center [209, 76] width 374 height 65
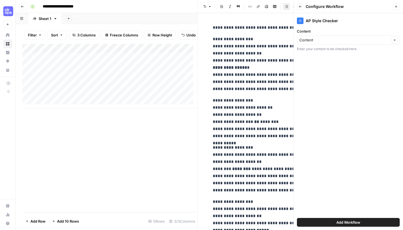
click at [255, 69] on p "**********" at bounding box center [306, 64] width 186 height 57
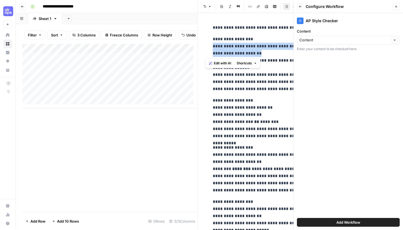
drag, startPoint x: 270, startPoint y: 52, endPoint x: 195, endPoint y: 45, distance: 74.8
click at [197, 45] on div "**********" at bounding box center [299, 115] width 205 height 230
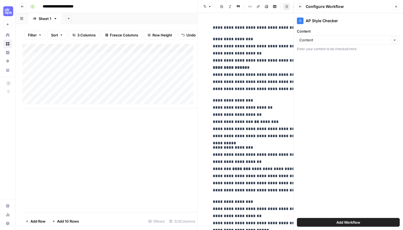
click at [232, 84] on p "**********" at bounding box center [306, 64] width 186 height 57
click at [399, 4] on button "Close" at bounding box center [395, 6] width 7 height 7
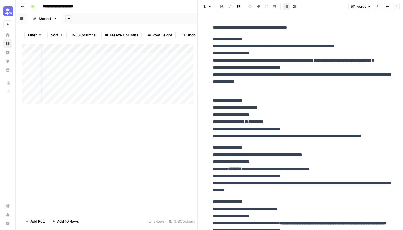
scroll to position [0, 63]
click at [169, 50] on button "Add Column" at bounding box center [182, 48] width 28 height 7
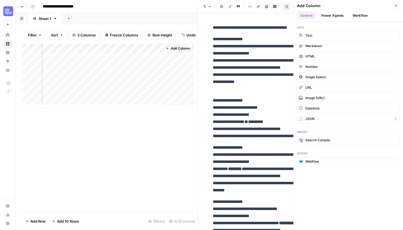
click at [322, 121] on button "JSON" at bounding box center [348, 118] width 103 height 9
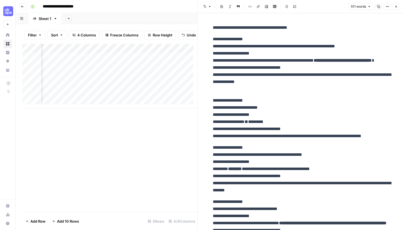
scroll to position [0, 142]
click at [112, 58] on div "Add Column" at bounding box center [109, 76] width 175 height 65
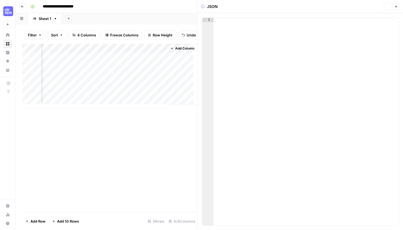
click at [113, 59] on div at bounding box center [123, 59] width 80 height 10
click at [112, 59] on div at bounding box center [123, 59] width 80 height 10
click at [148, 59] on div at bounding box center [123, 59] width 80 height 10
click at [140, 51] on div "Add Column" at bounding box center [109, 76] width 175 height 65
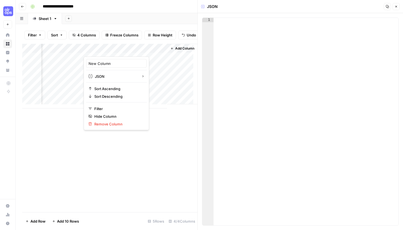
click at [159, 49] on div at bounding box center [123, 50] width 79 height 11
click at [159, 51] on div at bounding box center [123, 50] width 79 height 11
click at [159, 71] on div "Add Column" at bounding box center [109, 76] width 175 height 65
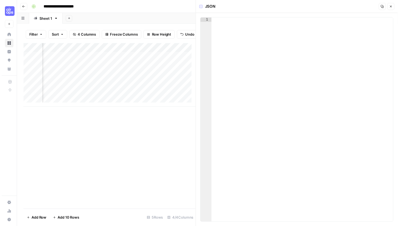
scroll to position [0, 101]
click at [102, 55] on div "Add Column" at bounding box center [109, 76] width 175 height 65
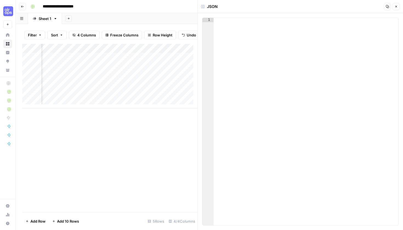
click at [23, 8] on button "Go back" at bounding box center [22, 6] width 7 height 7
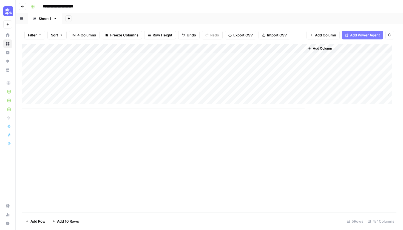
click at [23, 6] on icon "button" at bounding box center [22, 6] width 3 height 3
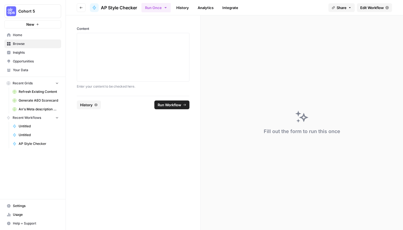
click at [38, 37] on span "Home" at bounding box center [36, 35] width 46 height 5
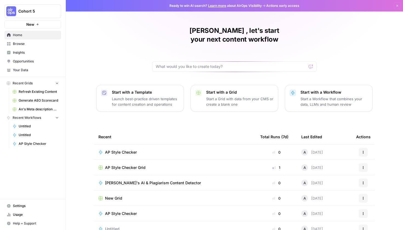
scroll to position [22, 0]
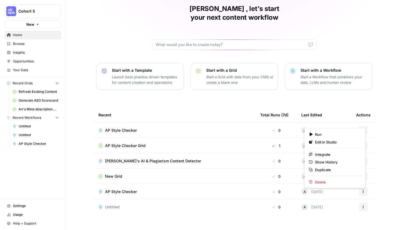
click at [363, 131] on icon "button" at bounding box center [363, 131] width 1 height 1
click at [233, 107] on div "Recent" at bounding box center [174, 114] width 153 height 15
click at [361, 144] on icon "button" at bounding box center [362, 145] width 3 height 3
click at [338, 164] on span "Delete" at bounding box center [337, 161] width 44 height 5
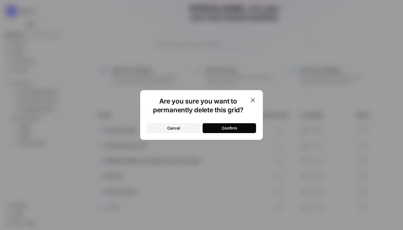
click at [230, 131] on button "Confirm" at bounding box center [228, 128] width 53 height 10
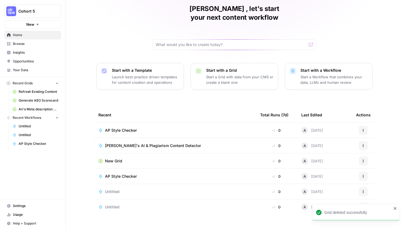
scroll to position [0, 0]
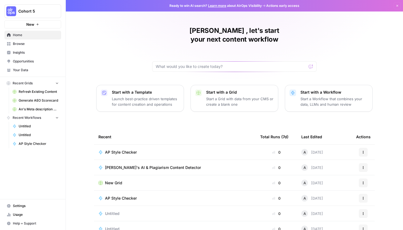
click at [21, 34] on span "Home" at bounding box center [36, 35] width 46 height 5
click at [21, 218] on link "Usage" at bounding box center [32, 214] width 57 height 9
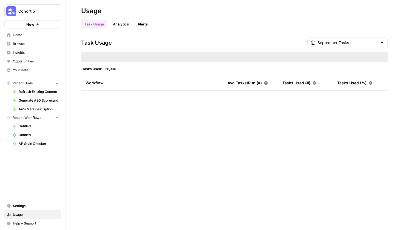
type input "September Tasks"
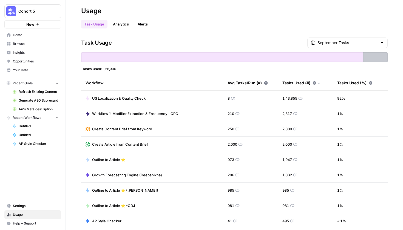
click at [148, 41] on div "Task Usage September Tasks" at bounding box center [234, 43] width 306 height 10
click at [42, 34] on span "Home" at bounding box center [36, 35] width 46 height 5
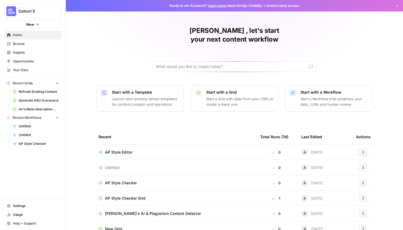
click at [131, 150] on div "AP Style Editor" at bounding box center [121, 152] width 32 height 5
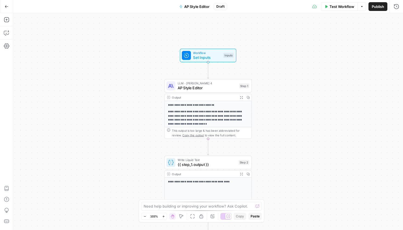
click at [223, 8] on span "Draft" at bounding box center [220, 6] width 8 height 5
click at [373, 7] on span "Publish" at bounding box center [377, 6] width 12 height 5
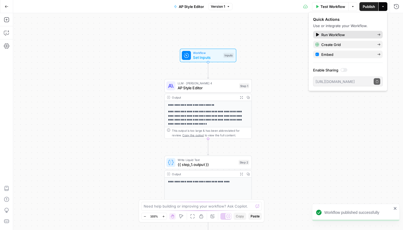
click at [338, 36] on span "Run Workflow" at bounding box center [346, 34] width 51 height 5
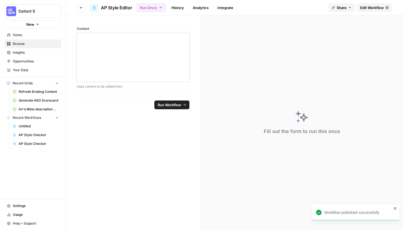
click at [141, 58] on div at bounding box center [132, 57] width 105 height 44
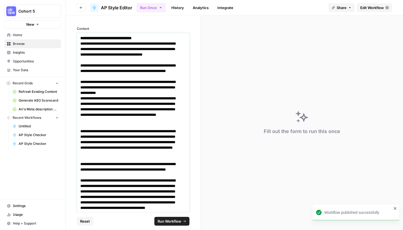
scroll to position [21, 0]
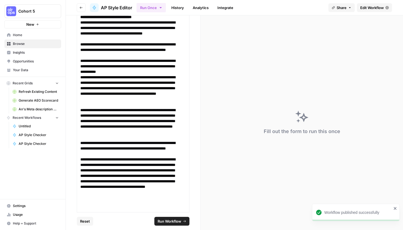
click at [170, 227] on footer "Reset Run Workflow" at bounding box center [133, 221] width 113 height 18
click at [170, 222] on span "Run Workflow" at bounding box center [169, 221] width 24 height 5
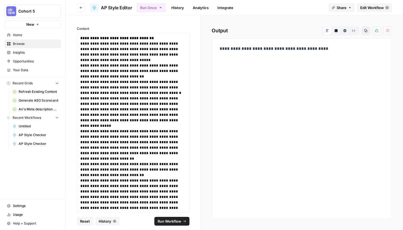
scroll to position [37, 0]
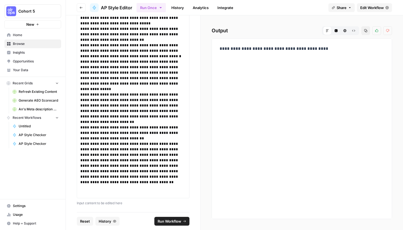
click at [166, 222] on span "Run Workflow" at bounding box center [169, 221] width 24 height 5
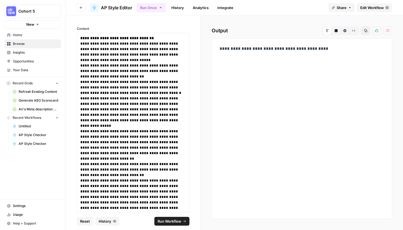
drag, startPoint x: 265, startPoint y: 127, endPoint x: 240, endPoint y: 86, distance: 48.4
click at [240, 86] on div "**********" at bounding box center [301, 128] width 180 height 181
click at [377, 11] on link "Edit Workflow" at bounding box center [374, 7] width 35 height 9
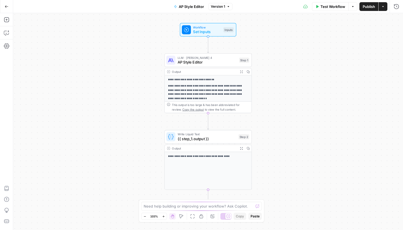
click at [210, 138] on span "{{ step_1.output }}" at bounding box center [206, 139] width 59 height 6
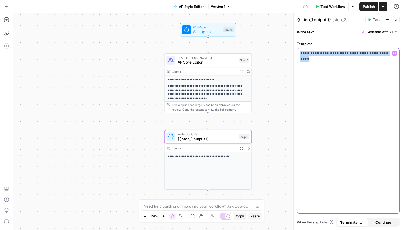
drag, startPoint x: 341, startPoint y: 104, endPoint x: 299, endPoint y: 50, distance: 68.5
click at [299, 50] on div "**********" at bounding box center [348, 130] width 102 height 165
click at [209, 140] on span "{{ step_1.output }}" at bounding box center [206, 139] width 59 height 6
click at [263, 155] on div "**********" at bounding box center [208, 121] width 390 height 217
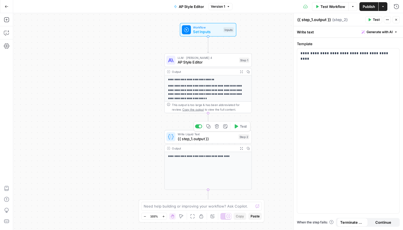
click at [210, 142] on div "Write Liquid Text {{ step_1.output }} Step 2 Copy step Delete step Add Note Test" at bounding box center [207, 136] width 87 height 13
click at [201, 61] on span "AP Style Editor" at bounding box center [206, 62] width 59 height 6
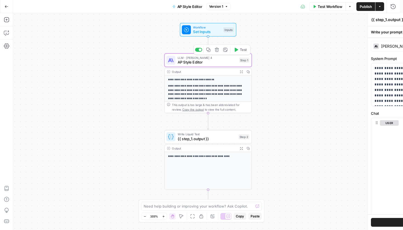
type textarea "AP Style Editor"
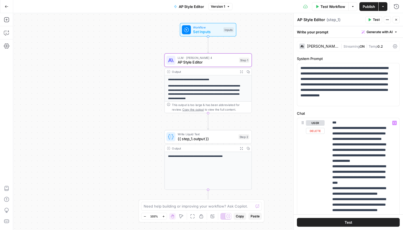
scroll to position [156, 0]
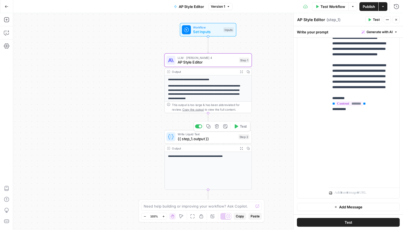
click at [206, 141] on span "{{ step_1.output }}" at bounding box center [206, 139] width 59 height 6
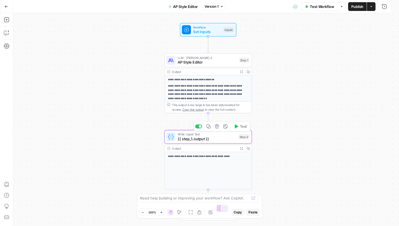
type textarea "{{ step_1.output }}"
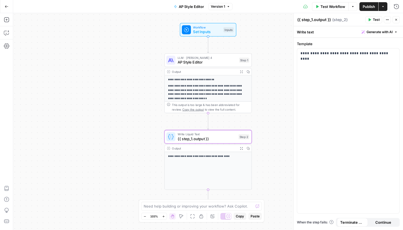
click at [216, 140] on span "{{ step_1.output }}" at bounding box center [206, 139] width 59 height 6
click at [222, 143] on div "Write Liquid Text {{ step_1.output }} Step 2 Copy step Delete step Add Note Test" at bounding box center [207, 136] width 87 height 13
click at [216, 128] on icon "button" at bounding box center [216, 126] width 4 height 4
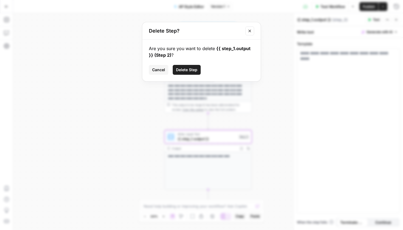
click at [192, 65] on div "Are you sure you want to delete {{ step_1.output }} (Step 2) ? Cancel Delete St…" at bounding box center [201, 61] width 118 height 42
click at [193, 67] on span "Delete Step" at bounding box center [186, 69] width 21 height 5
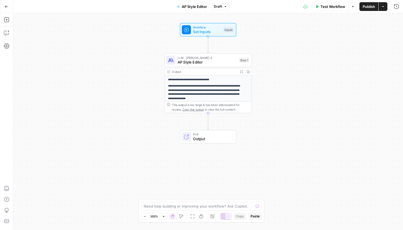
click at [328, 9] on button "Test Workflow" at bounding box center [330, 6] width 37 height 9
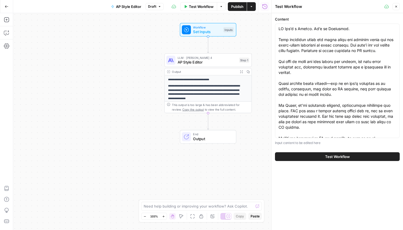
click at [240, 11] on div "Test Workflow Options Publish Actions Run History" at bounding box center [218, 6] width 108 height 13
click at [238, 8] on span "Publish" at bounding box center [237, 6] width 12 height 5
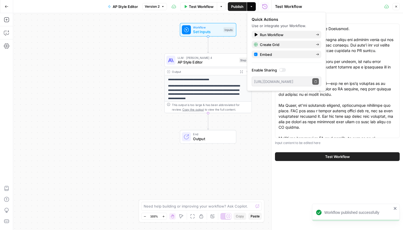
click at [253, 7] on button "Actions" at bounding box center [251, 6] width 9 height 9
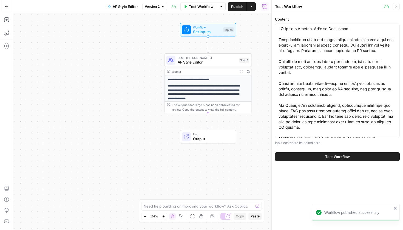
click at [253, 7] on button "Actions" at bounding box center [251, 6] width 9 height 9
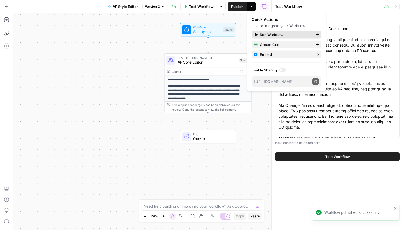
click at [259, 36] on div "Run Workflow" at bounding box center [286, 34] width 65 height 5
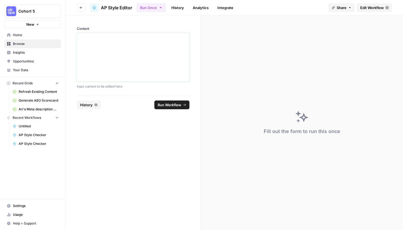
click at [160, 41] on p at bounding box center [132, 37] width 105 height 5
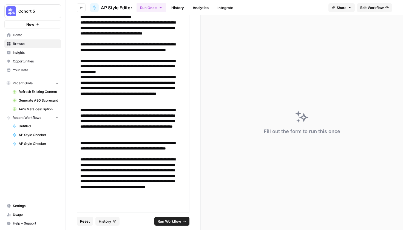
click at [184, 220] on icon "submit" at bounding box center [184, 221] width 3 height 3
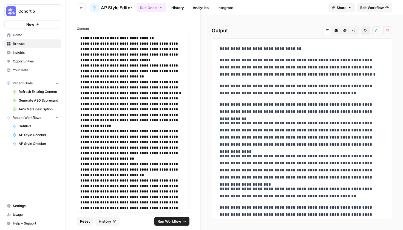
scroll to position [37, 0]
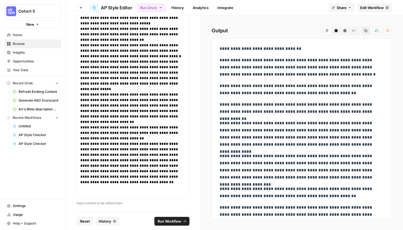
click at [378, 9] on span "Edit Workflow" at bounding box center [372, 7] width 24 height 5
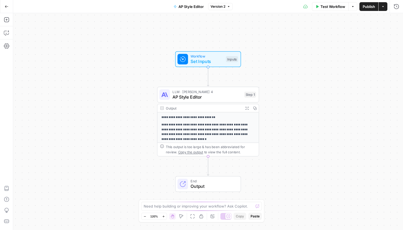
scroll to position [10, 0]
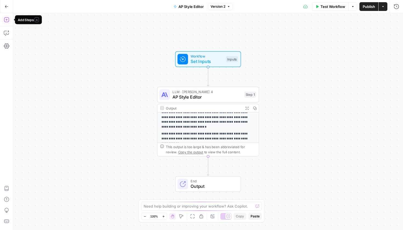
drag, startPoint x: 5, startPoint y: 17, endPoint x: 6, endPoint y: 20, distance: 3.2
click at [6, 20] on icon "button" at bounding box center [6, 19] width 5 height 5
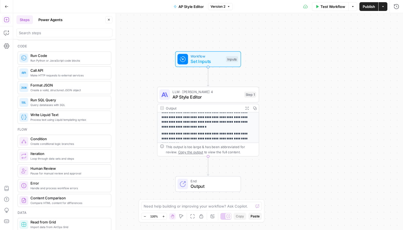
scroll to position [192, 0]
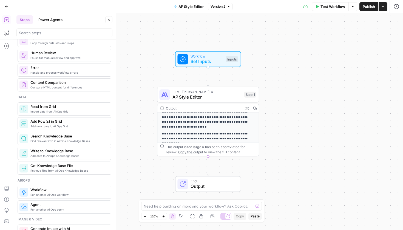
click at [125, 136] on div "**********" at bounding box center [208, 121] width 390 height 217
click at [111, 22] on button "Close" at bounding box center [108, 19] width 7 height 7
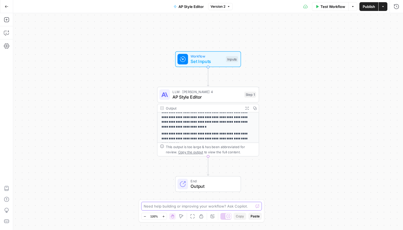
click at [167, 205] on textarea at bounding box center [199, 206] width 110 height 5
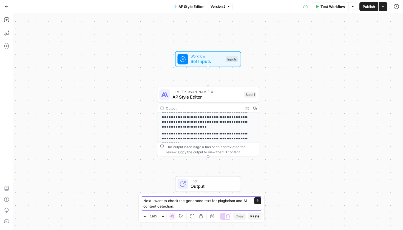
type textarea "Next I want to check the generated text for plagiarism and AI content detection."
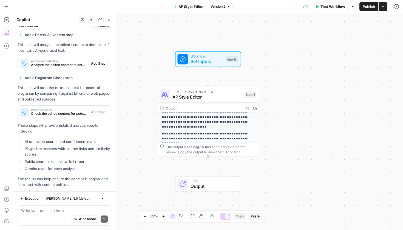
scroll to position [109, 0]
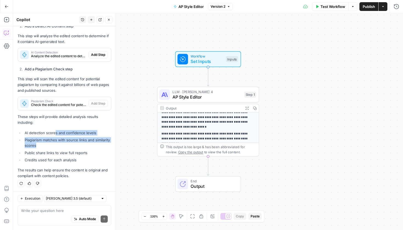
drag, startPoint x: 55, startPoint y: 133, endPoint x: 62, endPoint y: 146, distance: 14.1
click at [62, 146] on ul "AI detection scores and confidence levels Plagiarism matches with source links …" at bounding box center [65, 146] width 94 height 33
click at [62, 146] on li "Plagiarism matches with source links and similarity scores" at bounding box center [67, 142] width 88 height 11
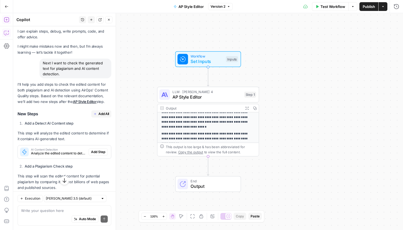
click at [7, 20] on icon "button" at bounding box center [6, 19] width 5 height 5
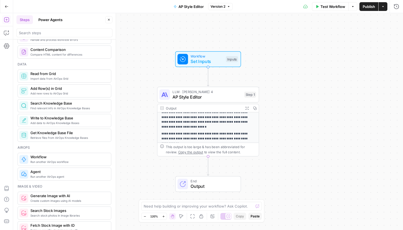
scroll to position [0, 0]
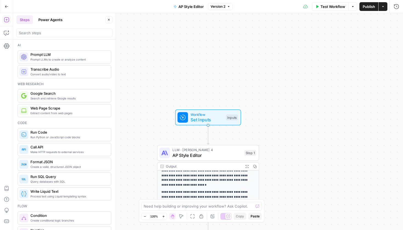
click at [11, 11] on button "Go Back" at bounding box center [7, 7] width 10 height 10
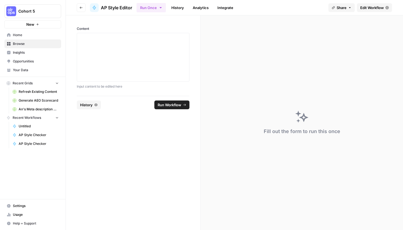
click at [85, 9] on button "Go back" at bounding box center [81, 7] width 9 height 9
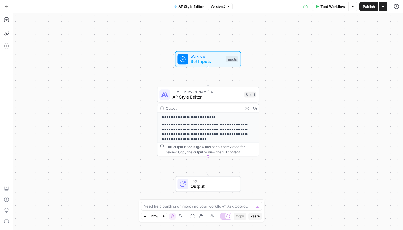
click at [7, 7] on icon "button" at bounding box center [7, 7] width 4 height 4
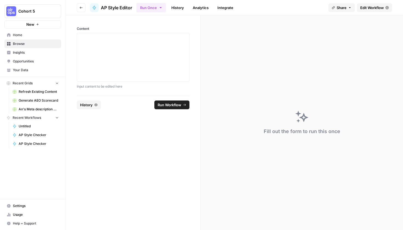
click at [25, 25] on button "New" at bounding box center [32, 24] width 57 height 8
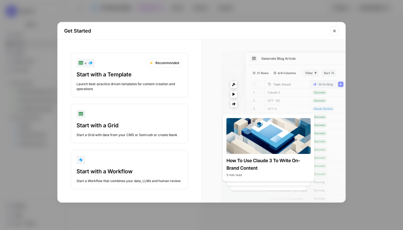
click at [332, 31] on button "Close modal" at bounding box center [334, 31] width 9 height 9
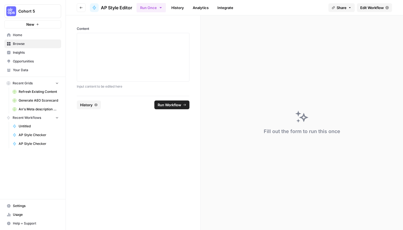
click at [29, 38] on link "Home" at bounding box center [32, 35] width 57 height 9
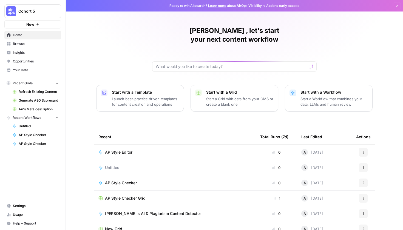
click at [21, 45] on span "Browse" at bounding box center [36, 43] width 46 height 5
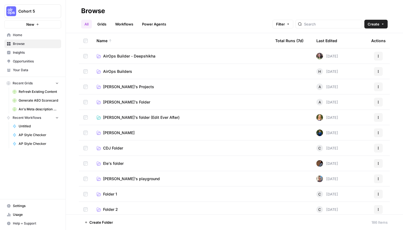
click at [167, 92] on td "Annalie's Projects" at bounding box center [181, 86] width 179 height 15
click at [143, 86] on link "Annalie's Projects" at bounding box center [181, 86] width 170 height 5
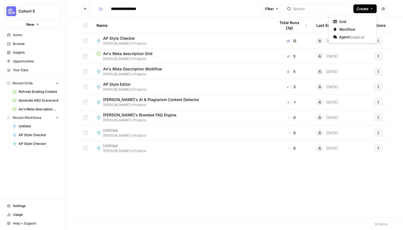
click at [365, 10] on span "Create" at bounding box center [362, 8] width 12 height 5
click at [237, 182] on div "Name Total Runs (7d) Last Edited Actions AP Style Checker Annalie's Projects 12…" at bounding box center [234, 118] width 337 height 200
click at [194, 121] on div "Annalie's Branded FAQ Engine Annalie's Projects" at bounding box center [181, 117] width 170 height 10
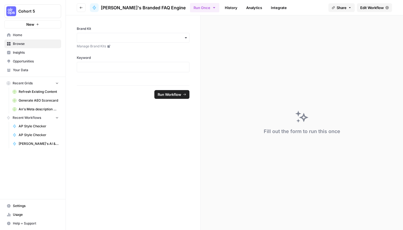
click at [368, 11] on link "Edit Workflow" at bounding box center [374, 7] width 35 height 9
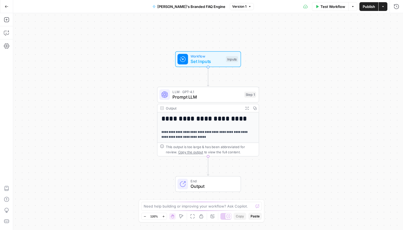
scroll to position [41, 0]
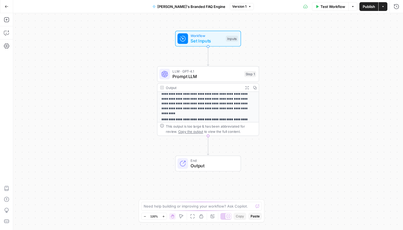
click at [201, 76] on span "Prompt LLM" at bounding box center [206, 76] width 69 height 7
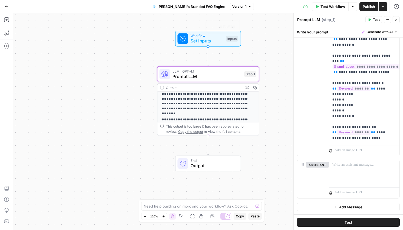
scroll to position [0, 0]
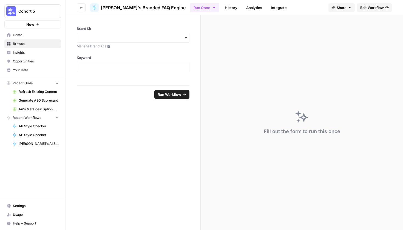
click at [32, 34] on span "Home" at bounding box center [36, 35] width 46 height 5
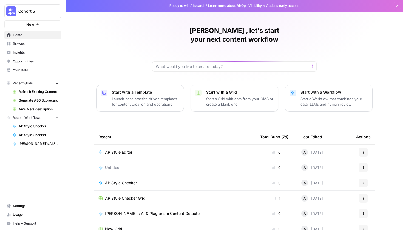
click at [308, 90] on div "Start with a Workflow Start a Workflow that combines your data, LLMs and human …" at bounding box center [333, 99] width 67 height 18
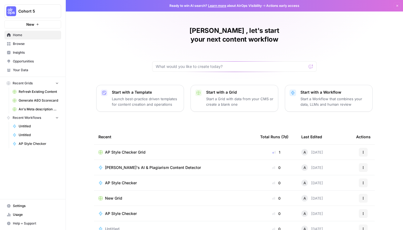
click at [141, 175] on td "AP Style Checker" at bounding box center [175, 182] width 162 height 15
click at [122, 180] on span "AP Style Checker" at bounding box center [121, 182] width 32 height 5
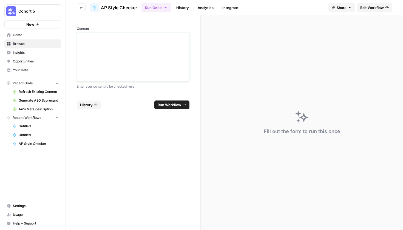
click at [159, 61] on div at bounding box center [132, 57] width 105 height 44
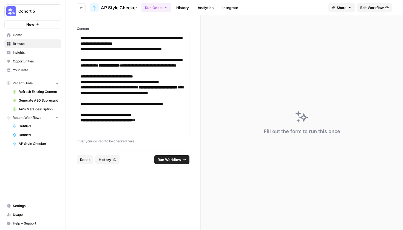
click at [171, 165] on footer "Reset History Run Workflow" at bounding box center [133, 160] width 113 height 18
click at [170, 159] on span "Run Workflow" at bounding box center [169, 159] width 24 height 5
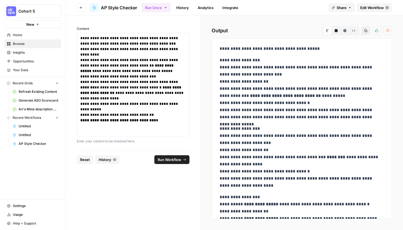
click at [162, 1] on header "Go back AP Style Checker Run Once History Analytics Integrate Share Edit Workfl…" at bounding box center [234, 7] width 337 height 15
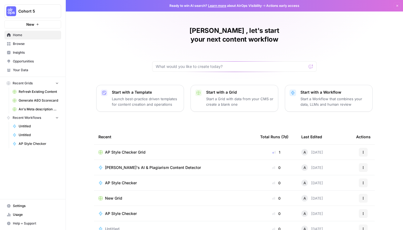
click at [182, 165] on div "[PERSON_NAME]'s AI & Plagiarism Content Detector" at bounding box center [155, 167] width 100 height 5
click at [117, 180] on span "AP Style Checker" at bounding box center [121, 182] width 32 height 5
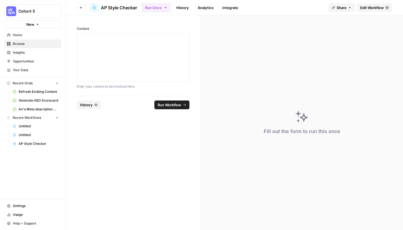
click at [374, 7] on span "Edit Workflow" at bounding box center [372, 7] width 24 height 5
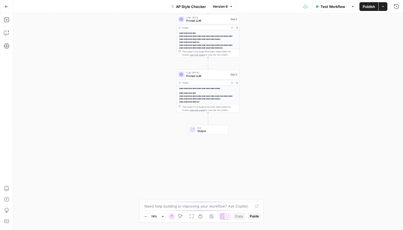
click at [206, 88] on p "**********" at bounding box center [206, 88] width 55 height 3
click at [210, 91] on div "**********" at bounding box center [208, 122] width 62 height 74
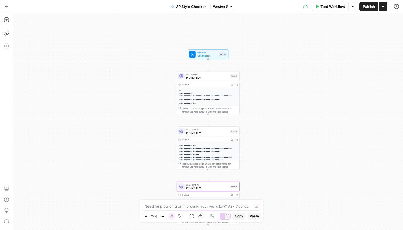
click at [210, 131] on span "Prompt LLM" at bounding box center [207, 133] width 42 height 4
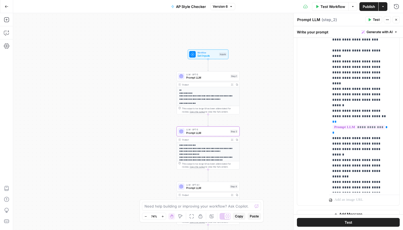
scroll to position [145, 0]
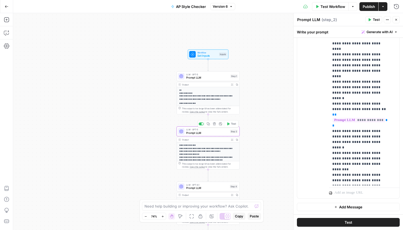
click at [219, 135] on div "LLM · GPT-5 Prompt LLM Step 2 Copy step Delete step Add Note Test" at bounding box center [207, 132] width 63 height 10
drag, startPoint x: 346, startPoint y: 183, endPoint x: 329, endPoint y: 157, distance: 30.6
click at [329, 157] on div "**********" at bounding box center [362, 73] width 66 height 223
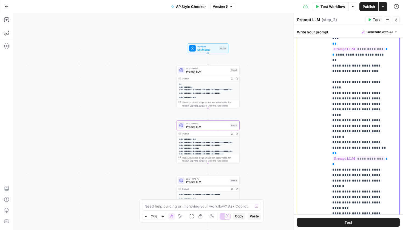
scroll to position [107, 0]
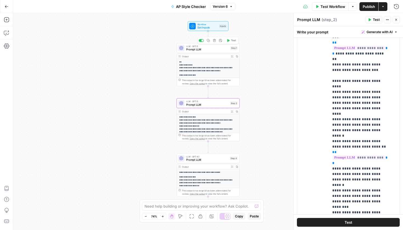
click at [197, 53] on div "LLM · GPT-5 Prompt LLM Step 1 Copy step Delete step Add Note Test" at bounding box center [207, 48] width 63 height 10
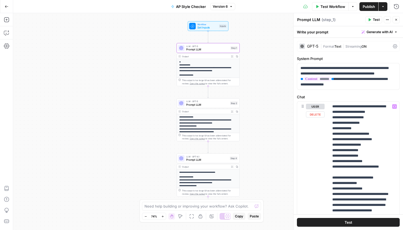
scroll to position [48, 0]
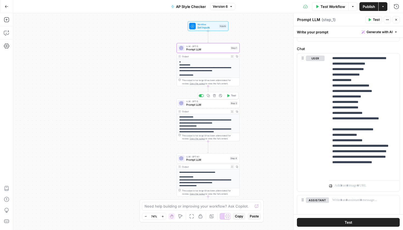
click at [210, 106] on span "Prompt LLM" at bounding box center [207, 105] width 42 height 4
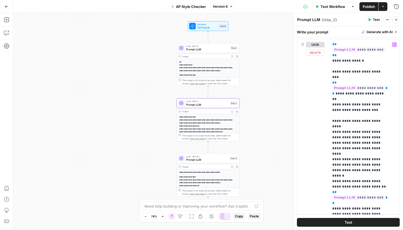
scroll to position [145, 0]
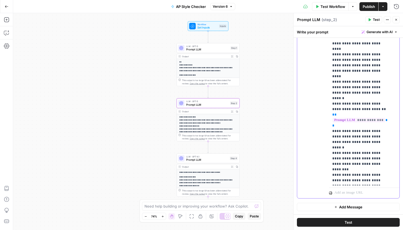
drag, startPoint x: 350, startPoint y: 182, endPoint x: 325, endPoint y: 156, distance: 36.0
click at [325, 156] on div "**********" at bounding box center [348, 80] width 102 height 236
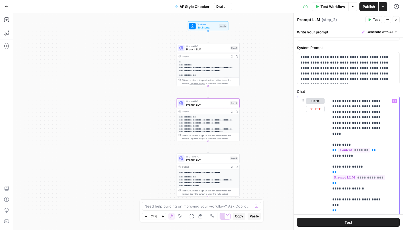
scroll to position [0, 0]
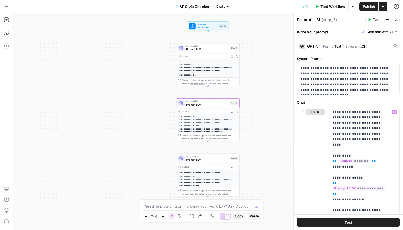
click at [208, 164] on div "**********" at bounding box center [207, 174] width 63 height 43
click at [208, 160] on span "Prompt LLM" at bounding box center [207, 160] width 42 height 4
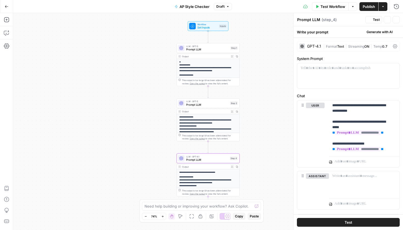
scroll to position [11, 0]
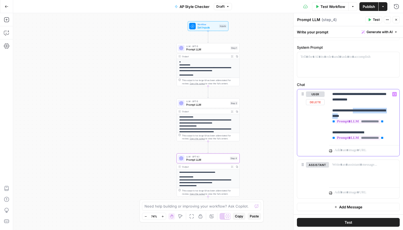
drag, startPoint x: 358, startPoint y: 116, endPoint x: 358, endPoint y: 111, distance: 4.4
click at [358, 111] on p "**********" at bounding box center [362, 115] width 60 height 49
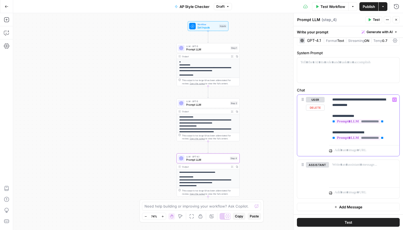
scroll to position [6, 0]
drag, startPoint x: 360, startPoint y: 116, endPoint x: 329, endPoint y: 117, distance: 31.3
click at [329, 117] on div "**********" at bounding box center [364, 119] width 70 height 48
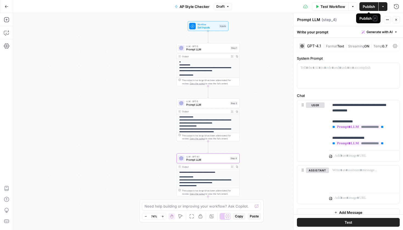
click at [373, 7] on span "Publish" at bounding box center [368, 6] width 12 height 5
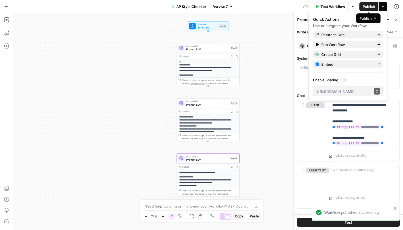
click at [383, 7] on icon "button" at bounding box center [382, 6] width 3 height 3
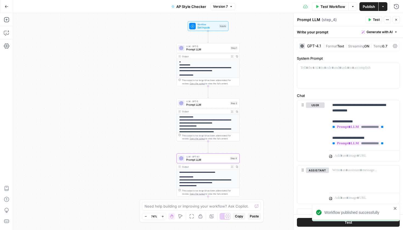
click at [382, 7] on icon "button" at bounding box center [382, 6] width 3 height 3
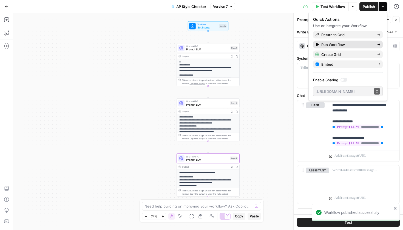
click at [345, 47] on link "Run Workflow" at bounding box center [348, 45] width 70 height 8
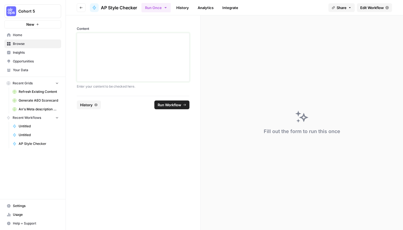
click at [123, 42] on div at bounding box center [132, 57] width 105 height 44
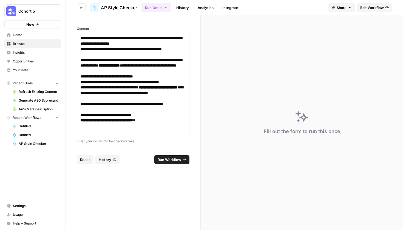
click at [171, 154] on footer "Reset History Run Workflow" at bounding box center [133, 160] width 113 height 18
click at [172, 159] on span "Run Workflow" at bounding box center [169, 159] width 24 height 5
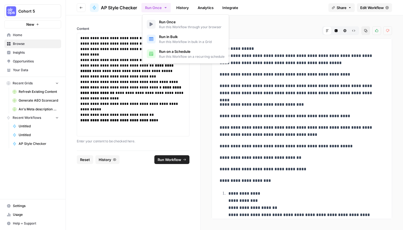
click at [153, 7] on button "Run Once" at bounding box center [155, 7] width 29 height 9
click at [180, 42] on span "Run this Workflow in bulk in a Grid" at bounding box center [185, 41] width 53 height 5
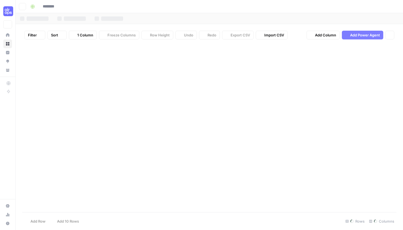
type input "**********"
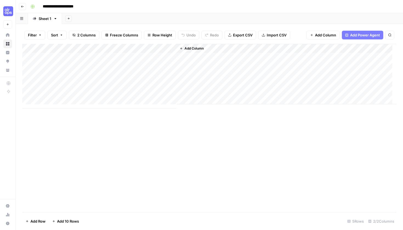
click at [90, 53] on div "Add Column" at bounding box center [209, 76] width 374 height 65
click at [91, 55] on textarea at bounding box center [85, 57] width 88 height 8
type textarea "**********"
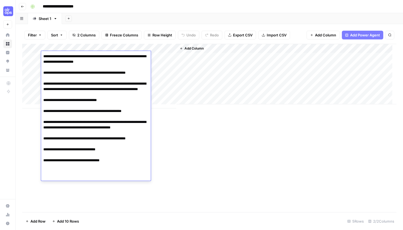
drag, startPoint x: 186, startPoint y: 59, endPoint x: 183, endPoint y: 59, distance: 3.3
click at [186, 59] on div "Add Column" at bounding box center [286, 74] width 220 height 61
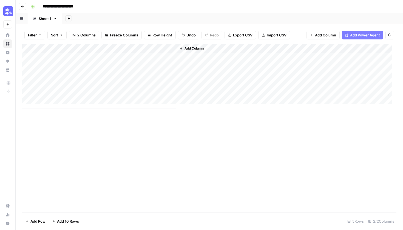
click at [153, 56] on div "Add Column" at bounding box center [209, 76] width 374 height 65
click at [187, 56] on div "Add Column" at bounding box center [209, 76] width 374 height 65
click at [205, 47] on div "Add Column" at bounding box center [209, 76] width 374 height 65
click at [159, 45] on div "Add Column" at bounding box center [209, 76] width 374 height 65
click at [222, 57] on div "Add Column" at bounding box center [209, 76] width 374 height 65
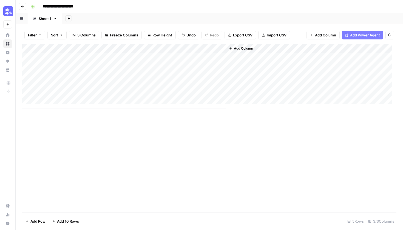
click at [203, 57] on div "Add Column" at bounding box center [209, 76] width 374 height 65
click at [218, 49] on div "Add Column" at bounding box center [209, 76] width 374 height 65
click at [205, 47] on div at bounding box center [201, 47] width 50 height 11
click at [220, 47] on div at bounding box center [201, 47] width 50 height 11
click at [251, 58] on div "Add Column" at bounding box center [311, 74] width 170 height 61
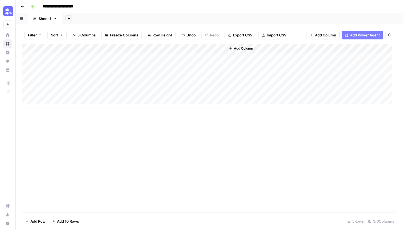
click at [220, 47] on div "Add Column" at bounding box center [209, 76] width 374 height 65
drag, startPoint x: 227, startPoint y: 72, endPoint x: 256, endPoint y: 124, distance: 59.5
click at [257, 127] on body "**********" at bounding box center [201, 115] width 403 height 230
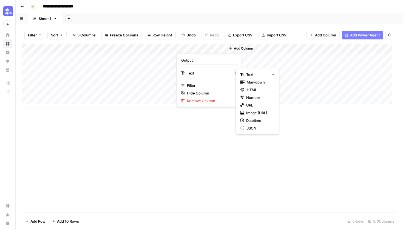
click at [215, 74] on span "Text" at bounding box center [208, 72] width 42 height 5
click at [222, 63] on div "Output" at bounding box center [209, 60] width 61 height 9
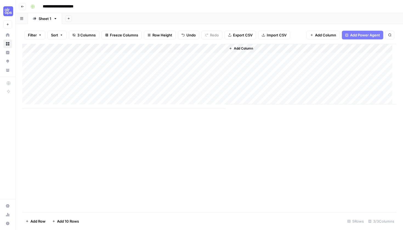
click at [221, 73] on div "Add Column" at bounding box center [209, 76] width 374 height 65
click at [210, 50] on div "Add Column" at bounding box center [209, 76] width 374 height 65
type input "Output"
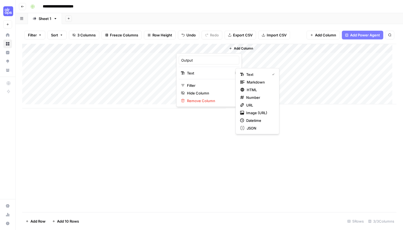
click at [215, 75] on span "Text" at bounding box center [208, 72] width 42 height 5
click at [261, 127] on span "JSON" at bounding box center [260, 127] width 26 height 5
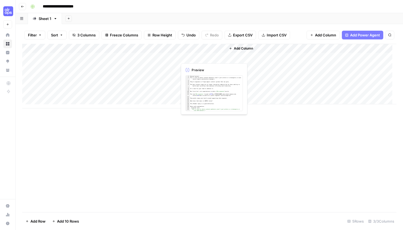
click at [202, 59] on div "Add Column" at bounding box center [209, 76] width 374 height 65
click at [208, 50] on div "Add Column" at bounding box center [209, 76] width 374 height 65
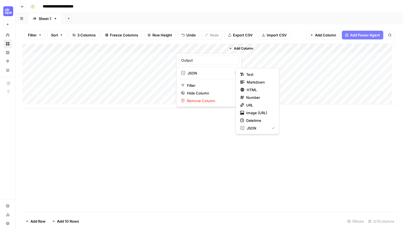
click at [205, 70] on button "JSON" at bounding box center [209, 73] width 61 height 8
click at [244, 75] on div "Text" at bounding box center [257, 74] width 35 height 5
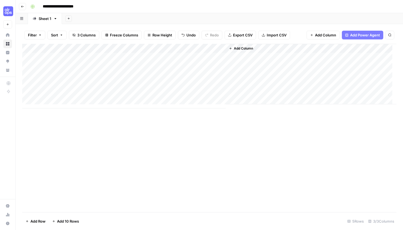
click at [235, 47] on span "Add Column" at bounding box center [243, 48] width 19 height 5
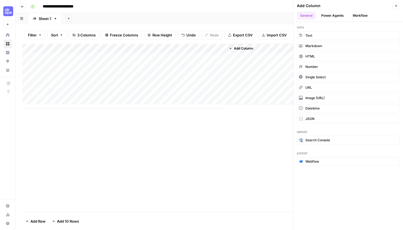
click at [205, 44] on div "Add Column" at bounding box center [209, 76] width 374 height 65
type input "Output"
click at [209, 79] on div "Output Text Filter Hide Column Remove Column" at bounding box center [208, 80] width 65 height 54
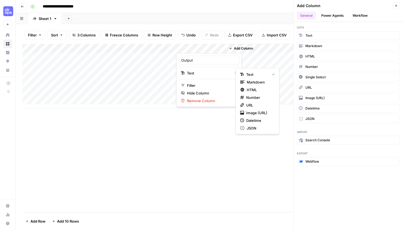
click at [210, 73] on span "Text" at bounding box center [208, 72] width 42 height 5
click at [208, 88] on button "Filter" at bounding box center [209, 86] width 61 height 8
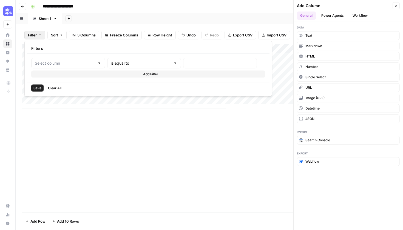
type input "Output"
click at [144, 67] on div "is equal to" at bounding box center [153, 63] width 80 height 10
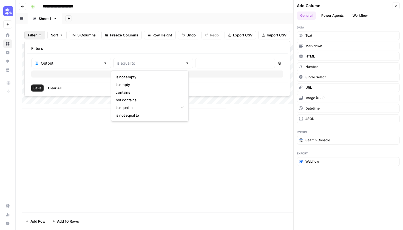
type input "is equal to"
click at [169, 50] on div "Filters" at bounding box center [157, 49] width 260 height 10
click at [393, 6] on button "Close" at bounding box center [395, 5] width 7 height 7
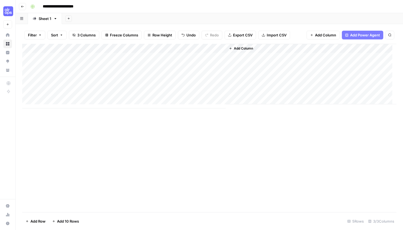
click at [248, 47] on span "Add Column" at bounding box center [243, 48] width 19 height 5
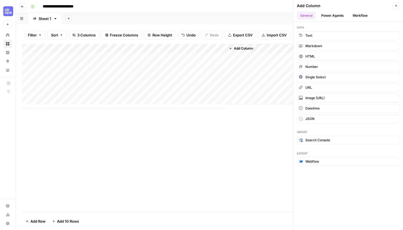
click at [340, 19] on button "Power Agents" at bounding box center [332, 16] width 29 height 8
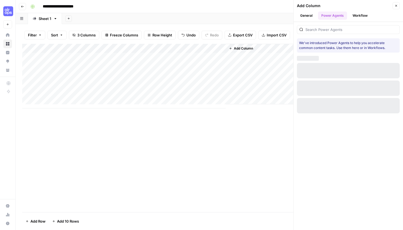
click at [354, 16] on button "Workflow" at bounding box center [360, 16] width 22 height 8
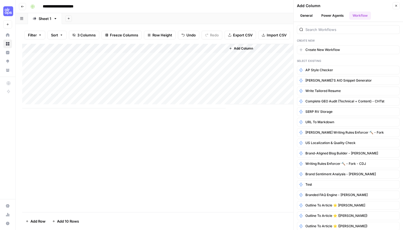
click at [328, 16] on button "Power Agents" at bounding box center [332, 16] width 29 height 8
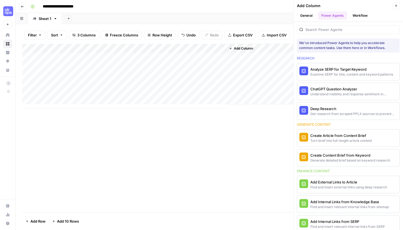
click at [310, 16] on button "General" at bounding box center [306, 16] width 19 height 8
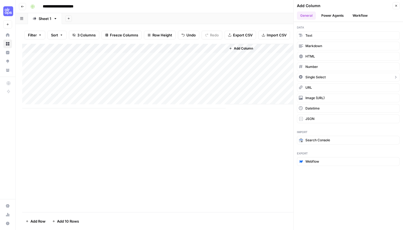
click at [319, 79] on span "Single Select" at bounding box center [315, 77] width 20 height 5
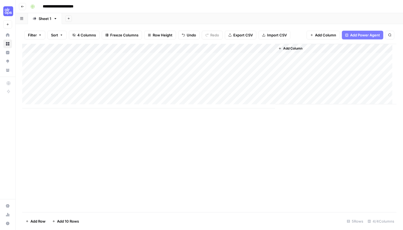
click at [256, 48] on div "Add Column" at bounding box center [209, 76] width 374 height 65
type input "New Column"
click at [267, 78] on input "Add Option" at bounding box center [269, 79] width 56 height 5
click at [271, 46] on div at bounding box center [250, 47] width 50 height 11
click at [215, 47] on div "Add Column" at bounding box center [209, 76] width 374 height 65
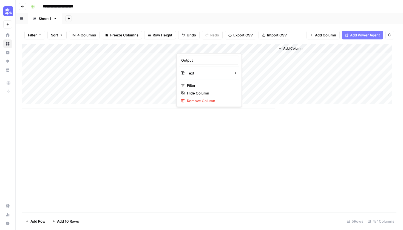
click at [165, 47] on div "Add Column" at bounding box center [209, 76] width 374 height 65
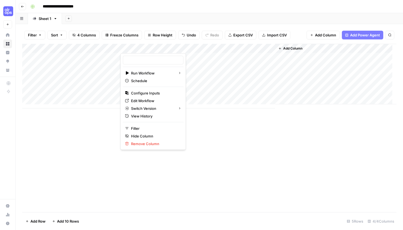
type input "AP Style Checker"
click at [161, 92] on span "Configure Inputs" at bounding box center [155, 92] width 48 height 5
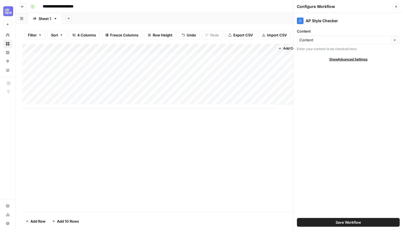
click at [165, 47] on div "Add Column" at bounding box center [209, 76] width 374 height 65
click at [212, 46] on div "Add Column" at bounding box center [209, 76] width 374 height 65
click at [148, 48] on div "Add Column" at bounding box center [209, 76] width 374 height 65
click at [219, 68] on div "Add Column" at bounding box center [209, 76] width 374 height 65
click at [248, 50] on div "Add Column" at bounding box center [209, 76] width 374 height 65
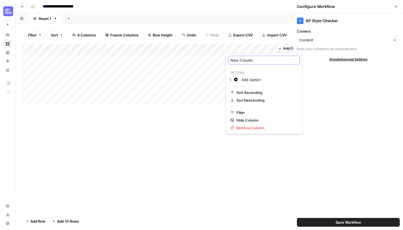
click at [268, 58] on input "New Column" at bounding box center [263, 60] width 67 height 5
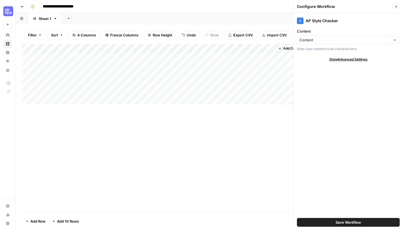
click at [271, 44] on div "Add Column" at bounding box center [209, 76] width 374 height 65
click at [249, 130] on span "Remove Column" at bounding box center [265, 127] width 59 height 5
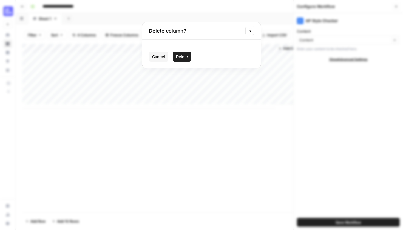
click at [184, 60] on button "Delete" at bounding box center [182, 57] width 18 height 10
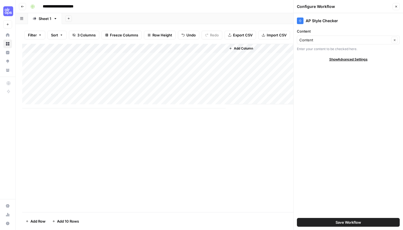
click at [205, 55] on div "Add Column" at bounding box center [209, 76] width 374 height 65
click at [254, 49] on button "Add Column" at bounding box center [241, 48] width 28 height 7
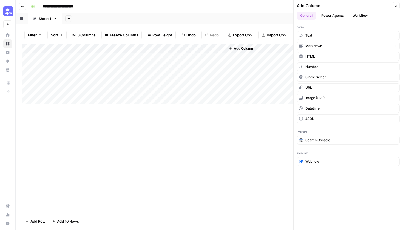
click at [336, 50] on button "Markdown" at bounding box center [348, 46] width 103 height 9
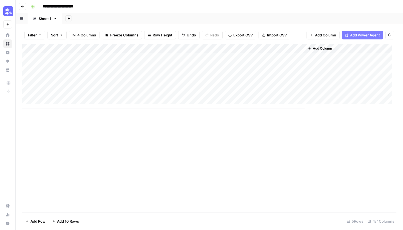
click at [299, 47] on div "Add Column" at bounding box center [209, 76] width 374 height 65
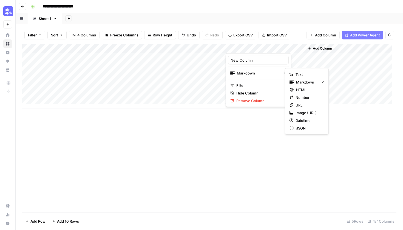
click at [262, 74] on span "Markdown" at bounding box center [258, 72] width 42 height 5
click at [307, 128] on span "JSON" at bounding box center [309, 127] width 26 height 5
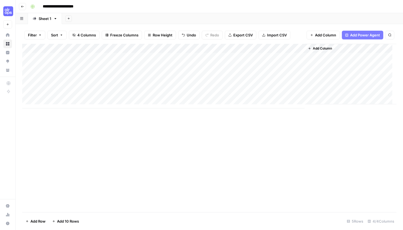
click at [259, 44] on div "Add Column" at bounding box center [209, 76] width 374 height 65
click at [254, 62] on input "New Column" at bounding box center [258, 60] width 56 height 5
click at [300, 47] on div "Add Column" at bounding box center [209, 76] width 374 height 65
type input "New Column"
click at [252, 104] on span "Filter" at bounding box center [260, 105] width 48 height 5
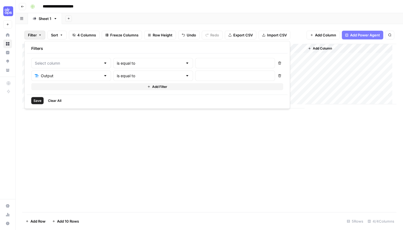
type input "New Column"
click at [274, 51] on div "Filters" at bounding box center [158, 49] width 262 height 10
click at [56, 99] on span "Clear All" at bounding box center [54, 100] width 13 height 5
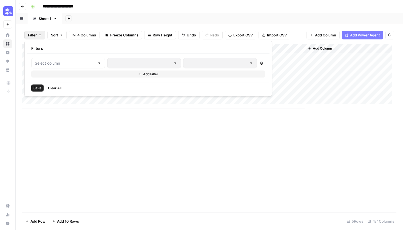
click at [65, 91] on div "Save Clear All" at bounding box center [148, 88] width 242 height 12
click at [57, 89] on span "Clear All" at bounding box center [54, 88] width 13 height 5
click at [224, 125] on div "Add Column" at bounding box center [209, 128] width 374 height 168
click at [271, 48] on div "Add Column" at bounding box center [209, 76] width 374 height 65
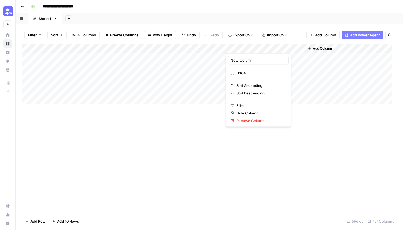
click at [295, 49] on div at bounding box center [264, 47] width 79 height 11
click at [230, 47] on div at bounding box center [264, 47] width 79 height 11
click at [250, 75] on span "JSON" at bounding box center [258, 72] width 42 height 5
click at [204, 46] on div "Add Column" at bounding box center [209, 76] width 374 height 65
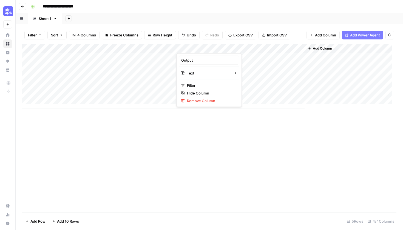
click at [201, 77] on div "Output Text Filter Hide Column Remove Column" at bounding box center [208, 80] width 65 height 54
click at [201, 75] on span "Text" at bounding box center [208, 72] width 42 height 5
click at [202, 76] on span "Text" at bounding box center [208, 72] width 42 height 5
click at [254, 130] on span "JSON" at bounding box center [260, 127] width 26 height 5
click at [199, 53] on div "Add Column" at bounding box center [209, 76] width 374 height 65
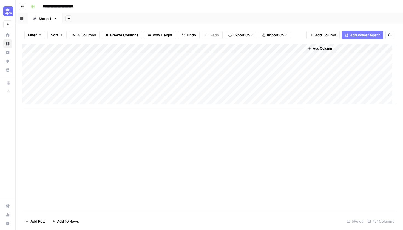
click at [203, 89] on div "Add Column" at bounding box center [209, 76] width 374 height 65
click at [200, 59] on div "Add Column" at bounding box center [209, 76] width 374 height 65
click at [200, 64] on div "Add Column" at bounding box center [209, 76] width 374 height 65
click at [200, 57] on div "Add Column" at bounding box center [209, 76] width 374 height 65
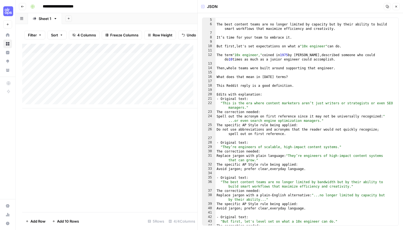
scroll to position [22, 0]
click at [388, 5] on icon "button" at bounding box center [386, 6] width 3 height 3
click at [395, 7] on icon "button" at bounding box center [396, 7] width 2 height 2
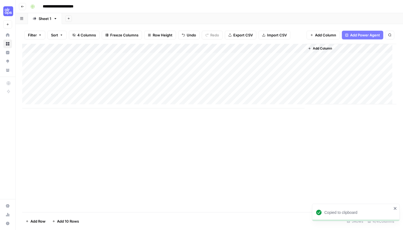
click at [221, 47] on div "Add Column" at bounding box center [209, 76] width 374 height 65
type input "Output"
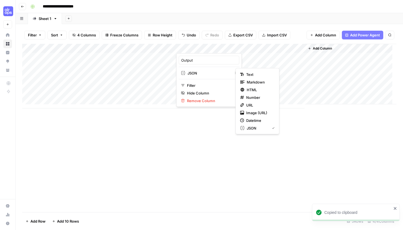
click at [204, 75] on span "JSON" at bounding box center [208, 72] width 42 height 5
click at [244, 76] on div "Text" at bounding box center [257, 74] width 35 height 5
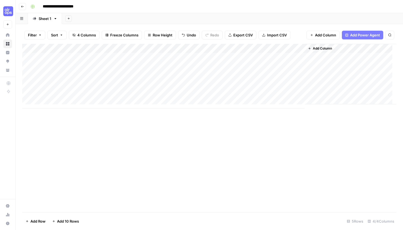
click at [203, 57] on div "Add Column" at bounding box center [209, 76] width 374 height 65
click at [207, 56] on div "Add Column" at bounding box center [209, 76] width 374 height 65
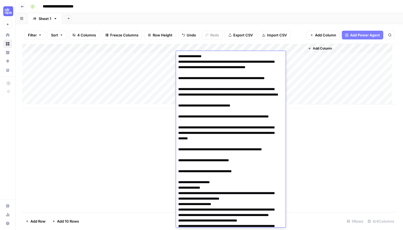
scroll to position [518, 0]
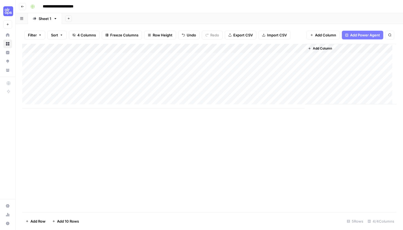
click at [211, 47] on div "Add Column" at bounding box center [209, 76] width 374 height 65
click at [260, 65] on div "Add Column" at bounding box center [209, 76] width 374 height 65
click at [217, 56] on div "Add Column" at bounding box center [209, 76] width 374 height 65
click at [219, 56] on div "Add Column" at bounding box center [209, 76] width 374 height 65
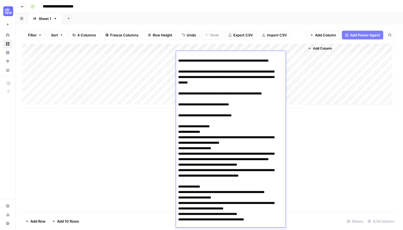
scroll to position [0, 0]
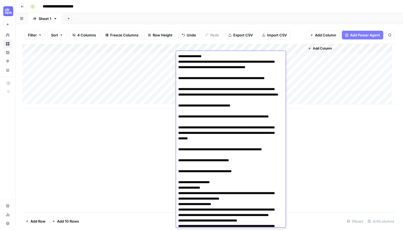
click at [329, 124] on div "Add Column" at bounding box center [209, 128] width 374 height 168
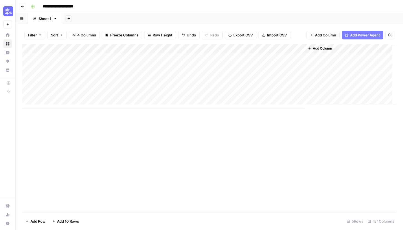
click at [219, 53] on div "Add Column" at bounding box center [209, 76] width 374 height 65
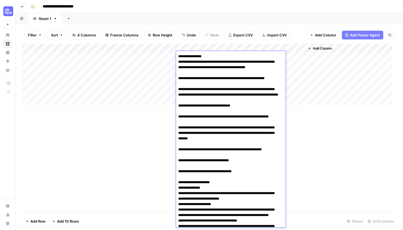
scroll to position [518, 0]
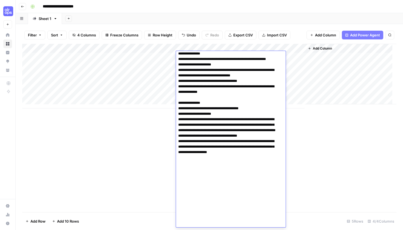
click at [216, 47] on div "Add Column" at bounding box center [209, 76] width 374 height 65
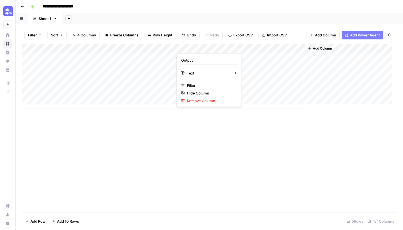
click at [222, 48] on div at bounding box center [201, 47] width 50 height 11
click at [217, 75] on span "Text" at bounding box center [208, 72] width 42 height 5
click at [258, 74] on span "Text" at bounding box center [256, 74] width 21 height 5
click at [313, 131] on div "Add Column" at bounding box center [209, 128] width 374 height 168
click at [211, 55] on div "Add Column" at bounding box center [209, 76] width 374 height 65
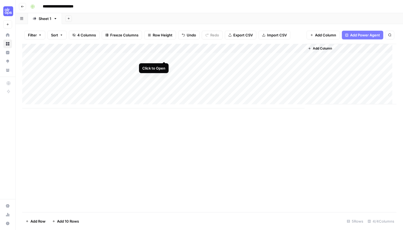
click at [164, 56] on div "Add Column" at bounding box center [209, 76] width 374 height 65
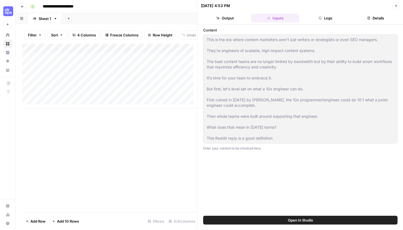
click at [319, 21] on button "Logs" at bounding box center [325, 18] width 48 height 9
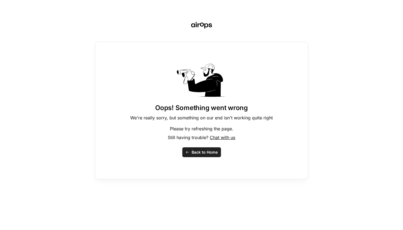
click at [206, 151] on span "Back to Home" at bounding box center [204, 152] width 26 height 5
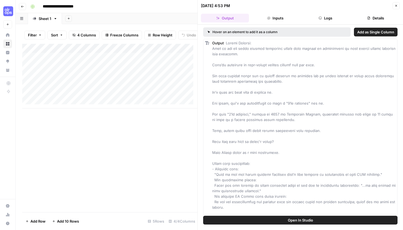
click at [371, 21] on button "Details" at bounding box center [375, 18] width 48 height 9
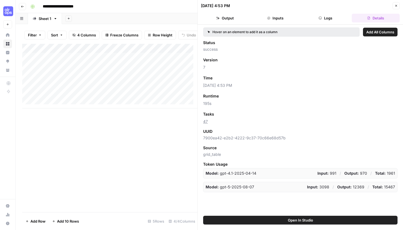
click at [229, 21] on button "Output" at bounding box center [225, 18] width 48 height 9
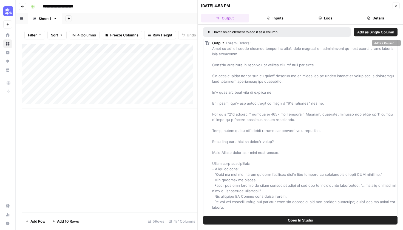
click at [209, 31] on icon at bounding box center [208, 32] width 3 height 3
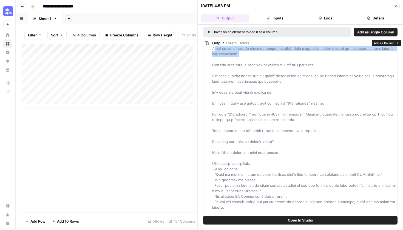
drag, startPoint x: 215, startPoint y: 45, endPoint x: 222, endPoint y: 57, distance: 13.6
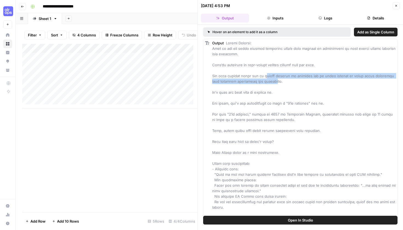
click at [357, 33] on span "Add as Single Column" at bounding box center [375, 31] width 37 height 5
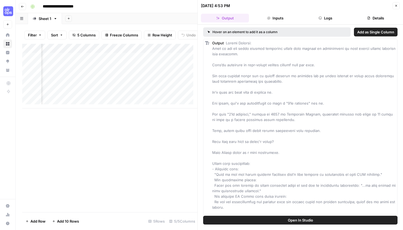
click at [213, 44] on span "Output" at bounding box center [218, 43] width 12 height 4
click at [216, 44] on span "Output" at bounding box center [218, 43] width 12 height 4
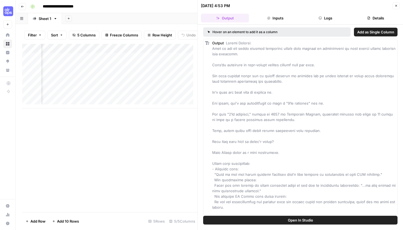
click at [249, 220] on button "Open In Studio" at bounding box center [300, 220] width 194 height 9
click at [159, 59] on div "Add Column" at bounding box center [109, 76] width 175 height 65
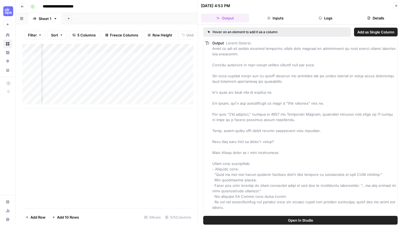
click at [124, 59] on div "Add Column" at bounding box center [109, 76] width 175 height 65
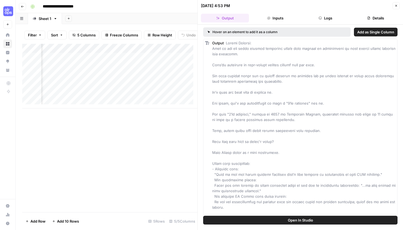
click at [147, 50] on div "Add Column" at bounding box center [109, 76] width 175 height 65
click at [128, 106] on span "Remove Column" at bounding box center [137, 103] width 48 height 5
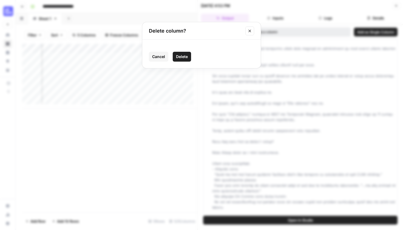
click at [181, 53] on button "Delete" at bounding box center [182, 57] width 18 height 10
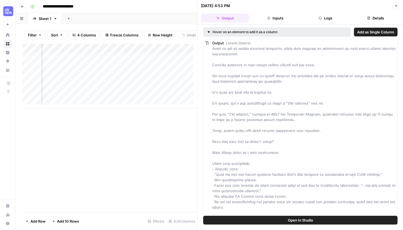
click at [148, 51] on div "Add Column" at bounding box center [109, 76] width 175 height 65
click at [138, 102] on span "Remove Column" at bounding box center [137, 103] width 48 height 5
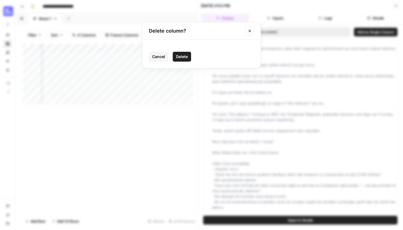
click at [171, 50] on div "Cancel Delete" at bounding box center [201, 54] width 118 height 28
click at [179, 57] on span "Delete" at bounding box center [182, 56] width 12 height 5
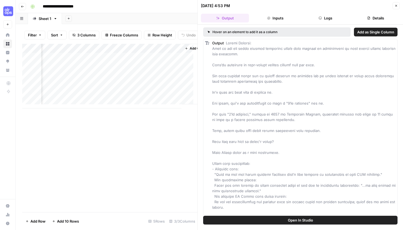
click at [280, 23] on header "09/04/25 at 4:53 PM Close Output Inputs Logs Details" at bounding box center [299, 12] width 205 height 25
click at [282, 20] on button "Inputs" at bounding box center [275, 18] width 48 height 9
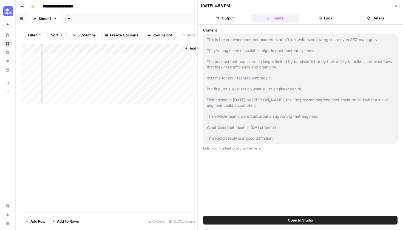
click at [396, 6] on icon "button" at bounding box center [395, 5] width 3 height 3
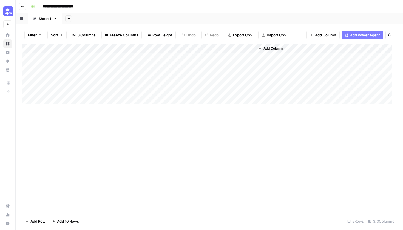
click at [165, 45] on div "Add Column" at bounding box center [209, 76] width 374 height 65
click at [201, 125] on div "Add Column" at bounding box center [209, 128] width 374 height 168
click at [165, 56] on div "Add Column" at bounding box center [209, 76] width 374 height 65
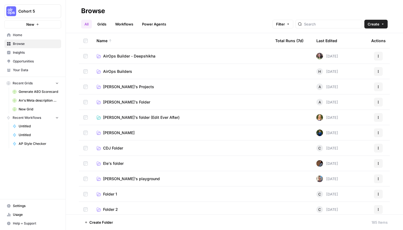
click at [147, 91] on td "[PERSON_NAME]'s Projects" at bounding box center [181, 86] width 179 height 15
click at [124, 85] on span "[PERSON_NAME]'s Projects" at bounding box center [128, 86] width 51 height 5
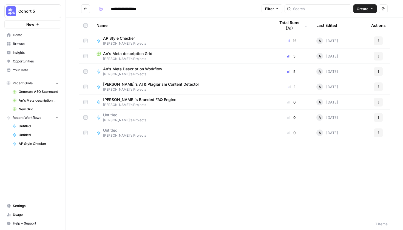
click at [47, 34] on span "Home" at bounding box center [36, 35] width 46 height 5
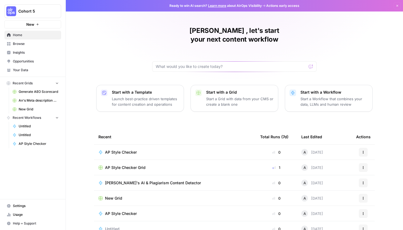
click at [325, 96] on p "Start a Workflow that combines your data, LLMs and human review" at bounding box center [333, 101] width 67 height 11
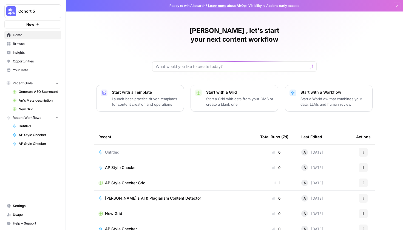
click at [42, 38] on link "Home" at bounding box center [32, 35] width 57 height 9
click at [41, 44] on span "Browse" at bounding box center [36, 43] width 46 height 5
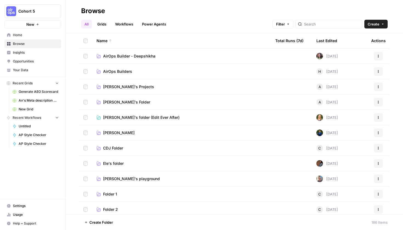
click at [121, 26] on link "Workflows" at bounding box center [124, 24] width 25 height 9
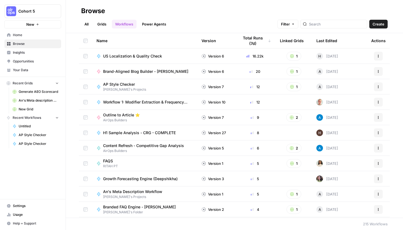
click at [105, 25] on link "Grids" at bounding box center [102, 24] width 16 height 9
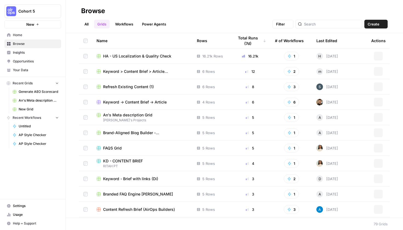
click at [127, 25] on link "Workflows" at bounding box center [124, 24] width 25 height 9
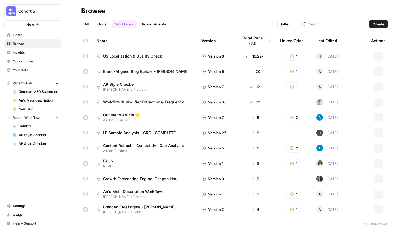
click at [159, 24] on link "Power Agents" at bounding box center [154, 24] width 31 height 9
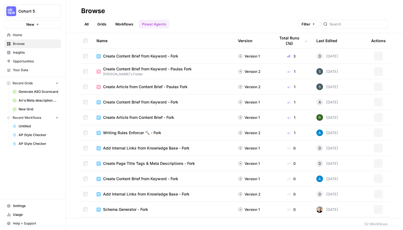
click at [114, 24] on link "Workflows" at bounding box center [124, 24] width 25 height 9
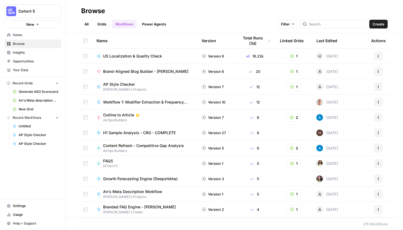
click at [99, 25] on link "Grids" at bounding box center [102, 24] width 16 height 9
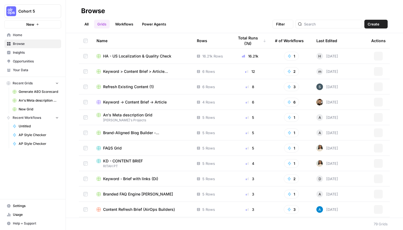
click at [86, 25] on link "All" at bounding box center [86, 24] width 11 height 9
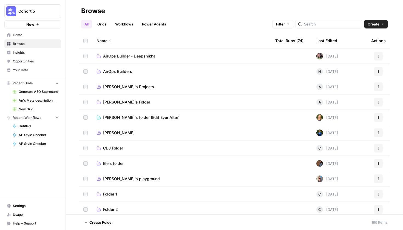
click at [40, 36] on span "Home" at bounding box center [36, 35] width 46 height 5
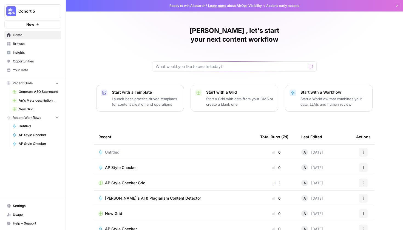
click at [35, 44] on span "Browse" at bounding box center [36, 43] width 46 height 5
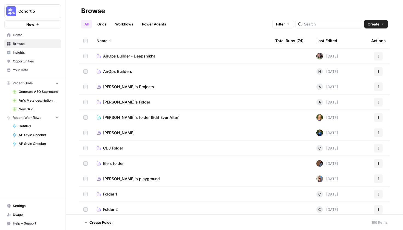
click at [141, 88] on link "Annalie's Projects" at bounding box center [181, 86] width 170 height 5
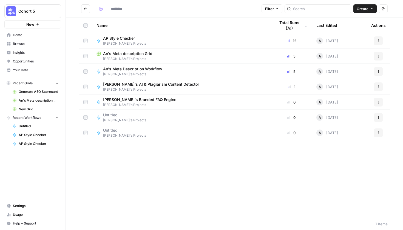
type input "**********"
click at [231, 159] on div "Name Total Runs (7d) Last Edited Actions AP Style Checker Annalie's Projects 12…" at bounding box center [234, 118] width 337 height 200
click at [369, 7] on button "Create" at bounding box center [364, 8] width 23 height 9
click at [367, 28] on span "Workflow" at bounding box center [354, 29] width 31 height 5
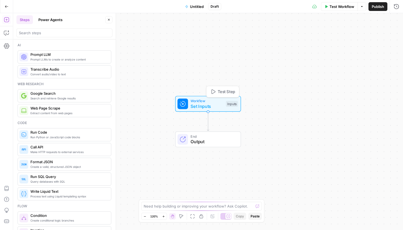
click at [218, 101] on span "Workflow" at bounding box center [206, 100] width 33 height 5
click at [319, 39] on button "Add Field" at bounding box center [343, 37] width 91 height 9
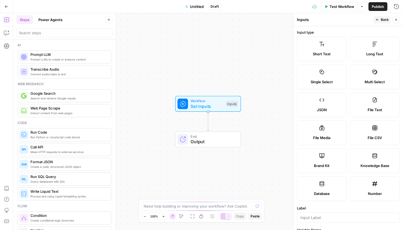
click at [382, 46] on label "Long Text" at bounding box center [375, 49] width 50 height 25
click at [381, 51] on div "Long Text" at bounding box center [374, 53] width 41 height 5
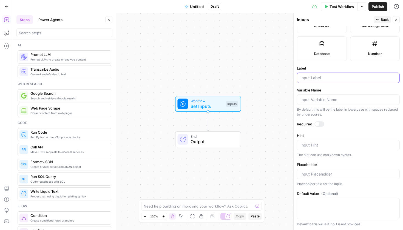
click at [316, 78] on input "Label" at bounding box center [348, 77] width 96 height 5
click at [50, 33] on input "search" at bounding box center [64, 32] width 91 height 5
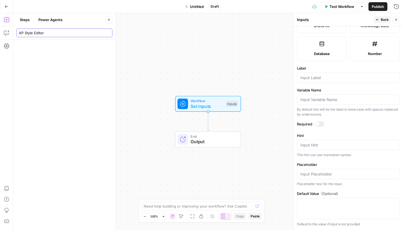
type input "AP Style Editor"
click at [309, 81] on div at bounding box center [348, 78] width 103 height 10
click at [309, 78] on input "Label" at bounding box center [348, 77] width 96 height 5
type input "Content"
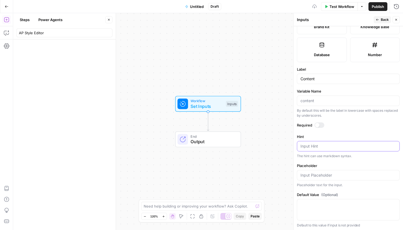
click at [322, 146] on textarea "Hint" at bounding box center [348, 146] width 96 height 5
drag, startPoint x: 360, startPoint y: 144, endPoint x: 336, endPoint y: 144, distance: 24.1
click at [336, 144] on textarea "Input content to be edited here" at bounding box center [348, 146] width 96 height 5
type textarea "Input content to be edited here"
click at [344, 133] on form "Input type Short Text Long Text Single Select Multi Select JSON File Text File …" at bounding box center [347, 128] width 109 height 204
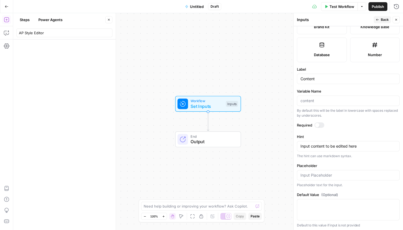
scroll to position [140, 0]
click at [60, 33] on input "AP Style Editor" at bounding box center [64, 32] width 91 height 5
click at [23, 19] on button "Steps" at bounding box center [24, 19] width 16 height 9
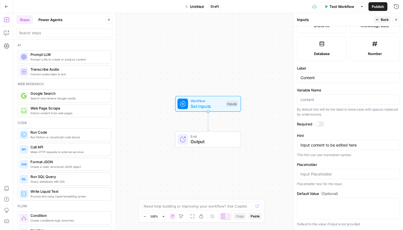
click at [38, 20] on button "Power Agents" at bounding box center [50, 19] width 31 height 9
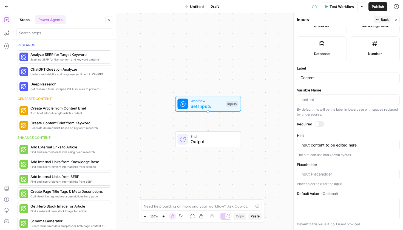
click at [27, 25] on header "Steps Power Agents Close" at bounding box center [64, 26] width 102 height 26
click at [189, 9] on button "Untitled" at bounding box center [194, 6] width 25 height 9
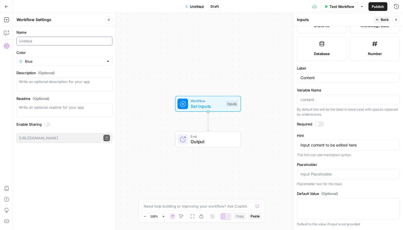
click at [49, 43] on input "Name" at bounding box center [64, 40] width 91 height 5
type input "AP Style Editor"
click at [39, 80] on textarea "Description (Optional)" at bounding box center [64, 84] width 91 height 11
drag, startPoint x: 50, startPoint y: 90, endPoint x: 16, endPoint y: 82, distance: 35.5
click at [14, 82] on form "Name AP Style Editor Color Blue Description (Optional) This workflow edits the …" at bounding box center [64, 86] width 102 height 120
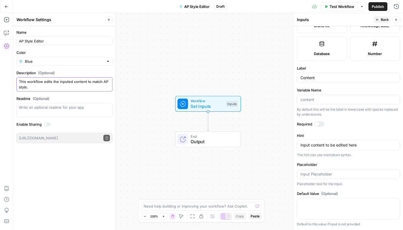
click at [40, 84] on textarea "This workflow edits the inputed content to match AP style." at bounding box center [64, 84] width 91 height 11
click at [102, 82] on textarea "This workflow edits the inputed content to match AP style." at bounding box center [64, 84] width 91 height 11
click at [96, 90] on textarea "This workflow edits the inputed content to match AP style." at bounding box center [64, 84] width 91 height 11
click at [102, 82] on textarea "This workflow edits the inputed content to match AP style." at bounding box center [64, 84] width 91 height 11
click at [50, 88] on textarea "This workflow edits the inputed content to match common AP style." at bounding box center [64, 84] width 91 height 11
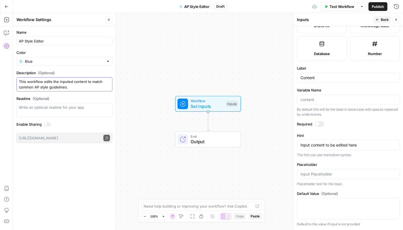
type textarea "This workflow edits the inputed content to match common AP style guidelines."
click at [158, 79] on div "Workflow Set Inputs Inputs End Output" at bounding box center [208, 121] width 390 height 217
click at [320, 124] on div at bounding box center [319, 123] width 10 height 5
click at [396, 20] on icon "button" at bounding box center [396, 20] width 2 height 2
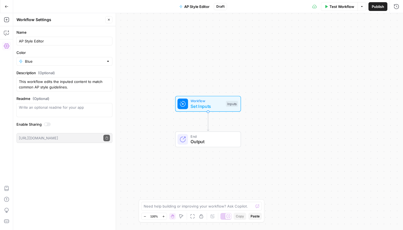
click at [216, 210] on div "Need help building or improving your workflow? Ask Copilot." at bounding box center [201, 206] width 121 height 9
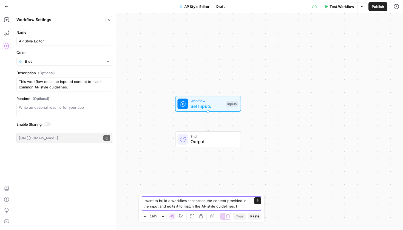
type textarea "I want to build a workflow that scans the content provided in the input and edi…"
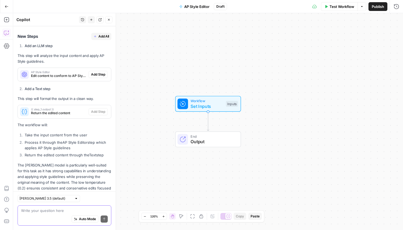
scroll to position [142, 0]
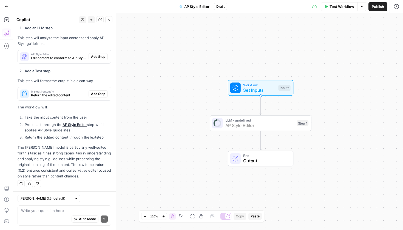
click at [91, 58] on span "Add Step" at bounding box center [98, 56] width 14 height 5
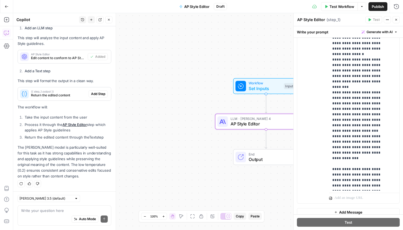
scroll to position [156, 0]
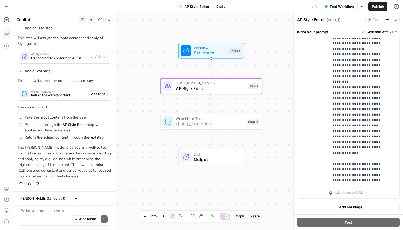
click at [97, 92] on span "Add Step" at bounding box center [98, 93] width 14 height 5
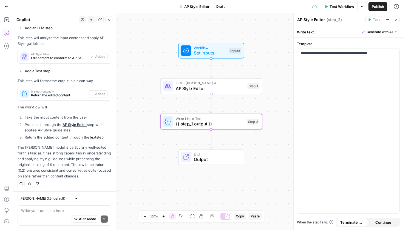
scroll to position [151, 0]
type textarea "{{ step_1.output }}"
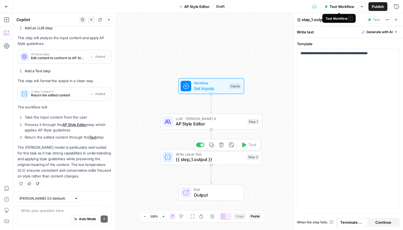
click at [332, 7] on span "Test Workflow" at bounding box center [341, 6] width 25 height 5
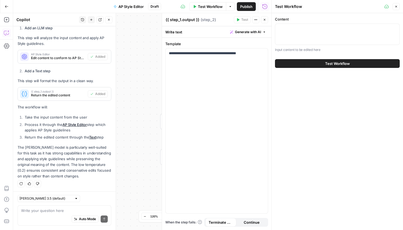
click at [323, 38] on div at bounding box center [337, 34] width 125 height 21
paste textarea "Edited Content: This is the era where content marketers aren’t just writers or …"
type textarea "Edited Content: This is the era where content marketers aren’t just writers or …"
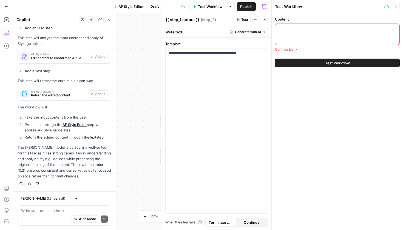
scroll to position [0, 0]
click at [308, 34] on div at bounding box center [337, 34] width 125 height 21
paste textarea "AI Isn’t a Threat. It’s an Amplifier. Many marketing teams are still using old …"
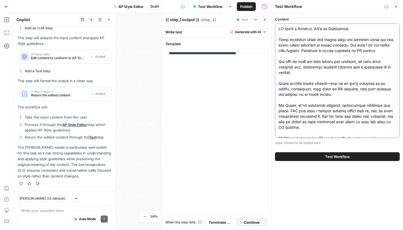
scroll to position [99, 0]
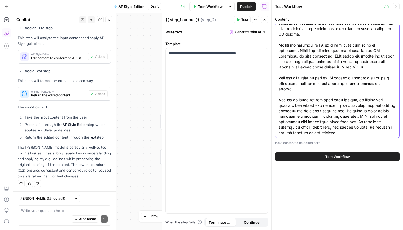
type textarea "AI Isn’t a Threat. It’s an Amplifier. Many marketing teams are still using old …"
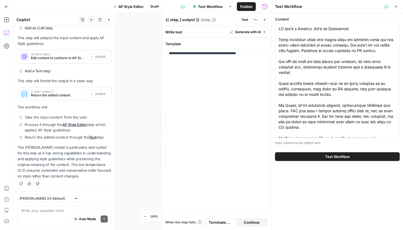
click at [332, 158] on span "Test Workflow" at bounding box center [337, 156] width 25 height 5
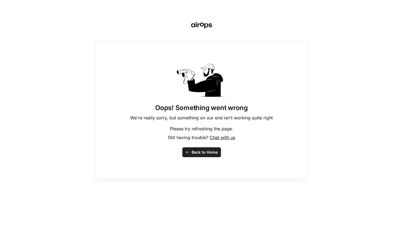
click at [197, 143] on div "Oops! Something went wrong We're really sorry, but something on our end isn't w…" at bounding box center [201, 111] width 213 height 138
click at [197, 149] on button "Back to Home" at bounding box center [201, 152] width 39 height 10
click at [214, 150] on span "Back to Home" at bounding box center [204, 152] width 26 height 5
click at [213, 150] on span "Back to Home" at bounding box center [204, 152] width 26 height 5
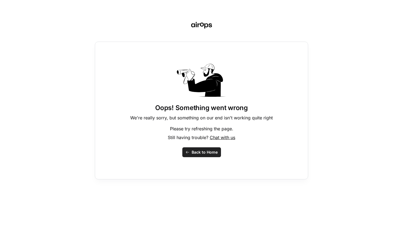
click at [213, 150] on span "Back to Home" at bounding box center [204, 152] width 26 height 5
click at [206, 150] on span "Back to Home" at bounding box center [204, 152] width 26 height 5
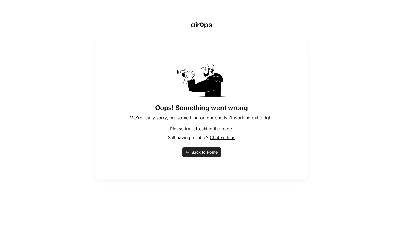
click at [206, 150] on span "Back to Home" at bounding box center [204, 152] width 26 height 5
click at [205, 150] on span "Back to Home" at bounding box center [204, 152] width 26 height 5
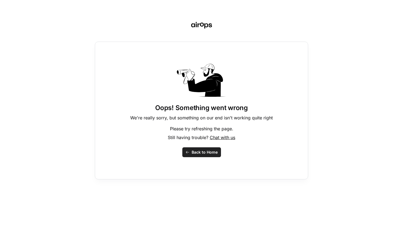
click at [205, 150] on span "Back to Home" at bounding box center [204, 152] width 26 height 5
